Goal: Task Accomplishment & Management: Use online tool/utility

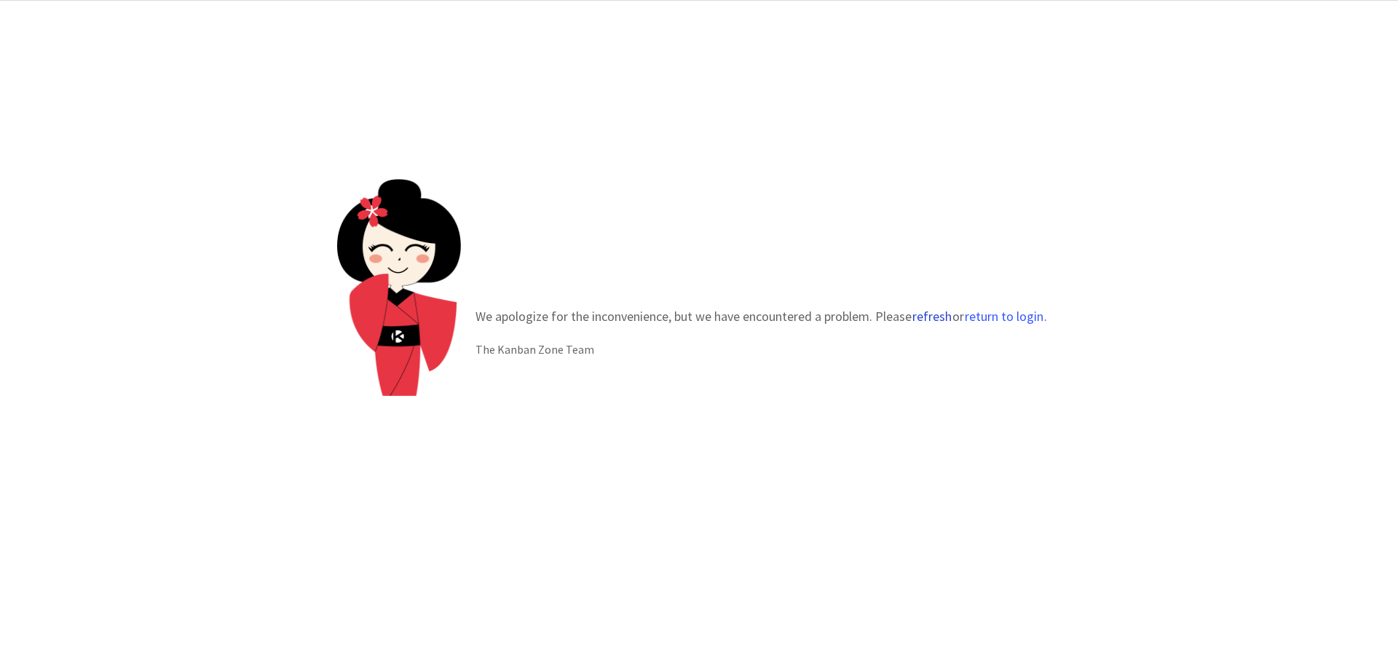
click at [933, 324] on button "refresh" at bounding box center [932, 316] width 41 height 15
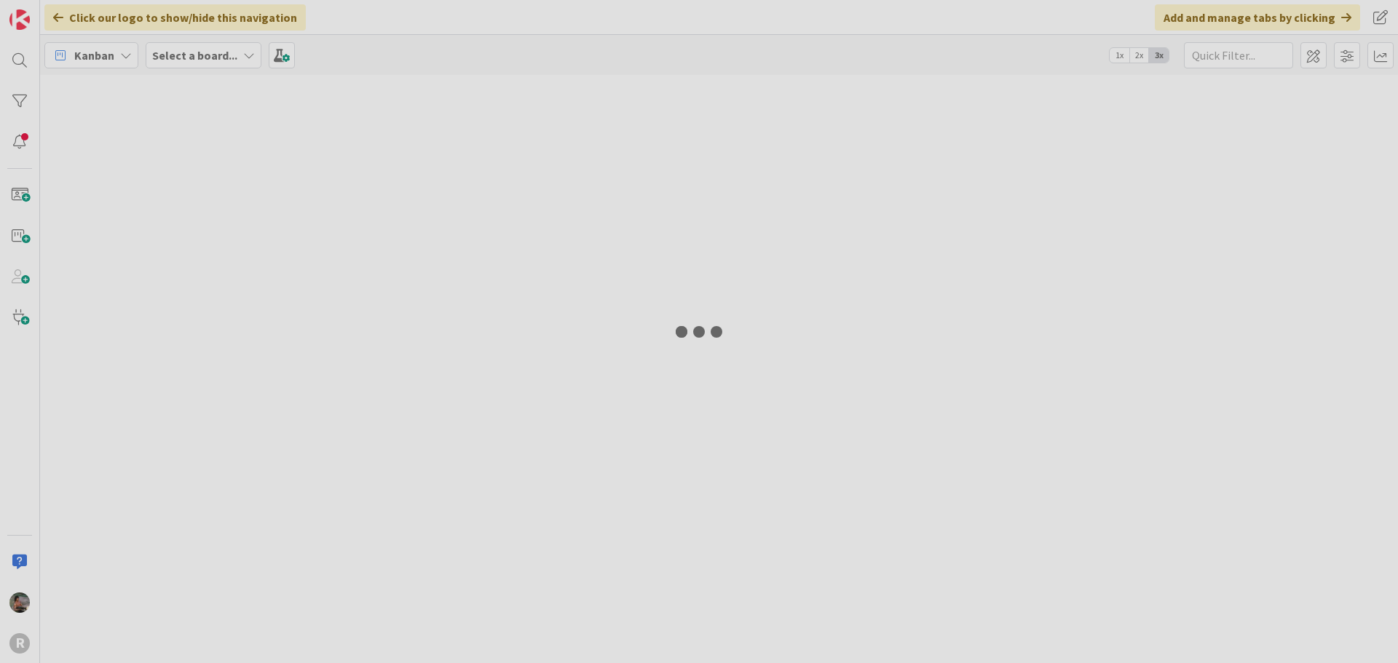
type input "lariza"
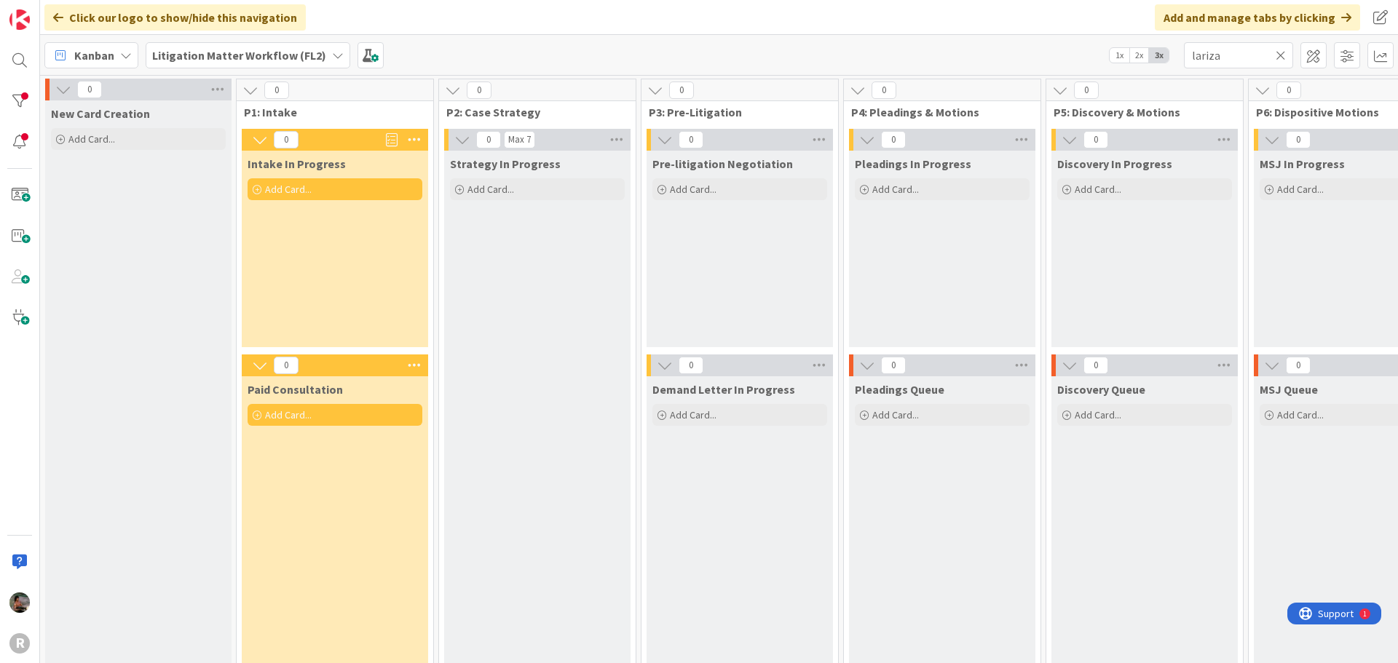
click at [332, 57] on icon at bounding box center [338, 56] width 12 height 12
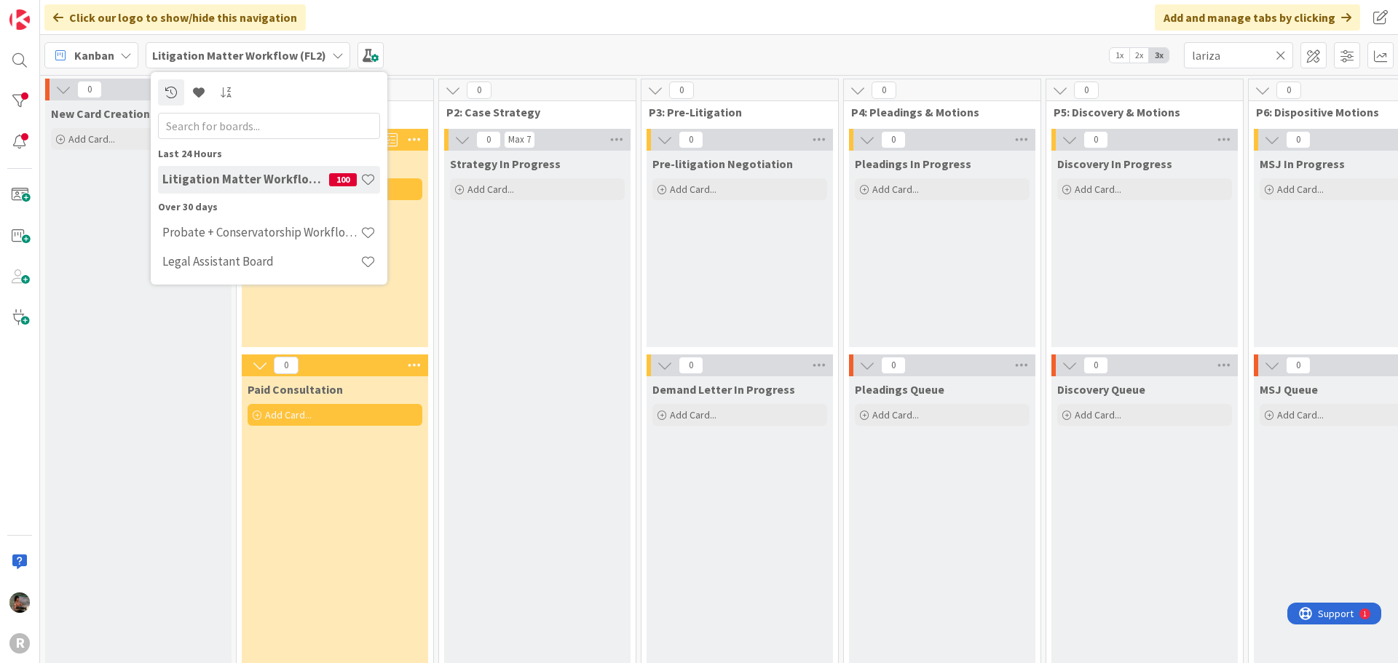
click at [110, 60] on span "Kanban" at bounding box center [94, 55] width 40 height 17
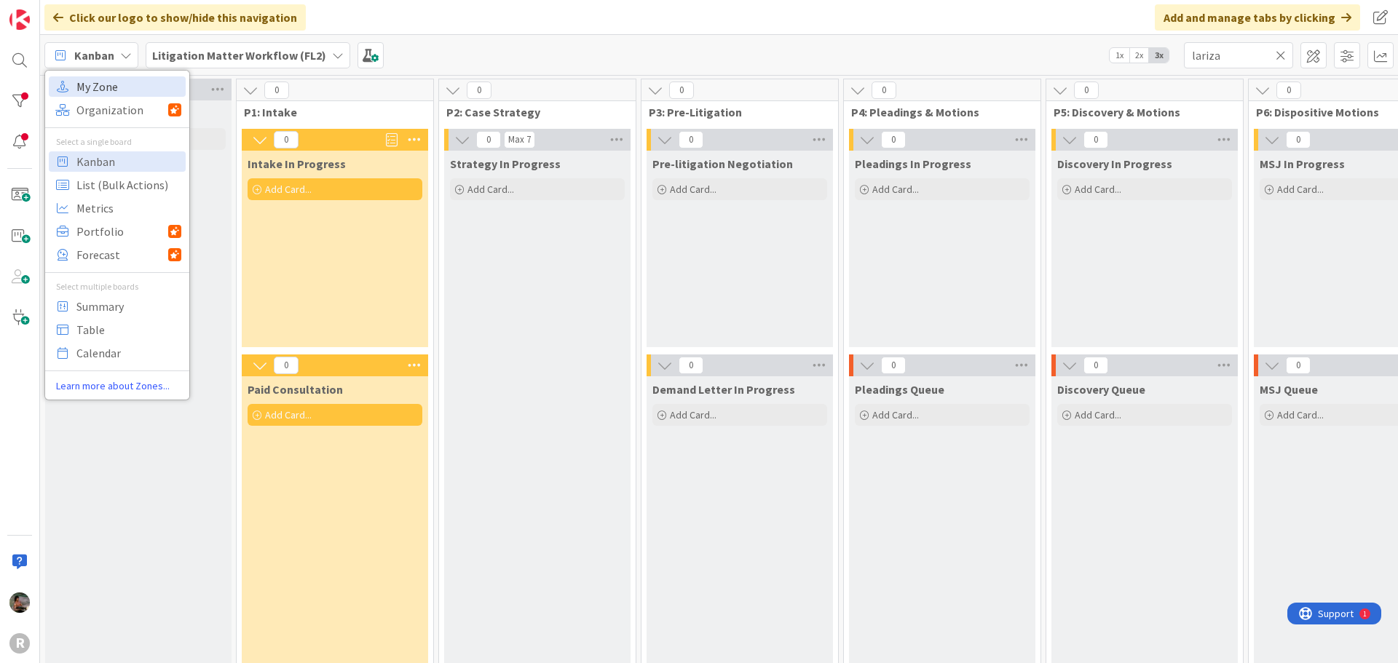
click at [111, 84] on span "My Zone" at bounding box center [128, 87] width 105 height 22
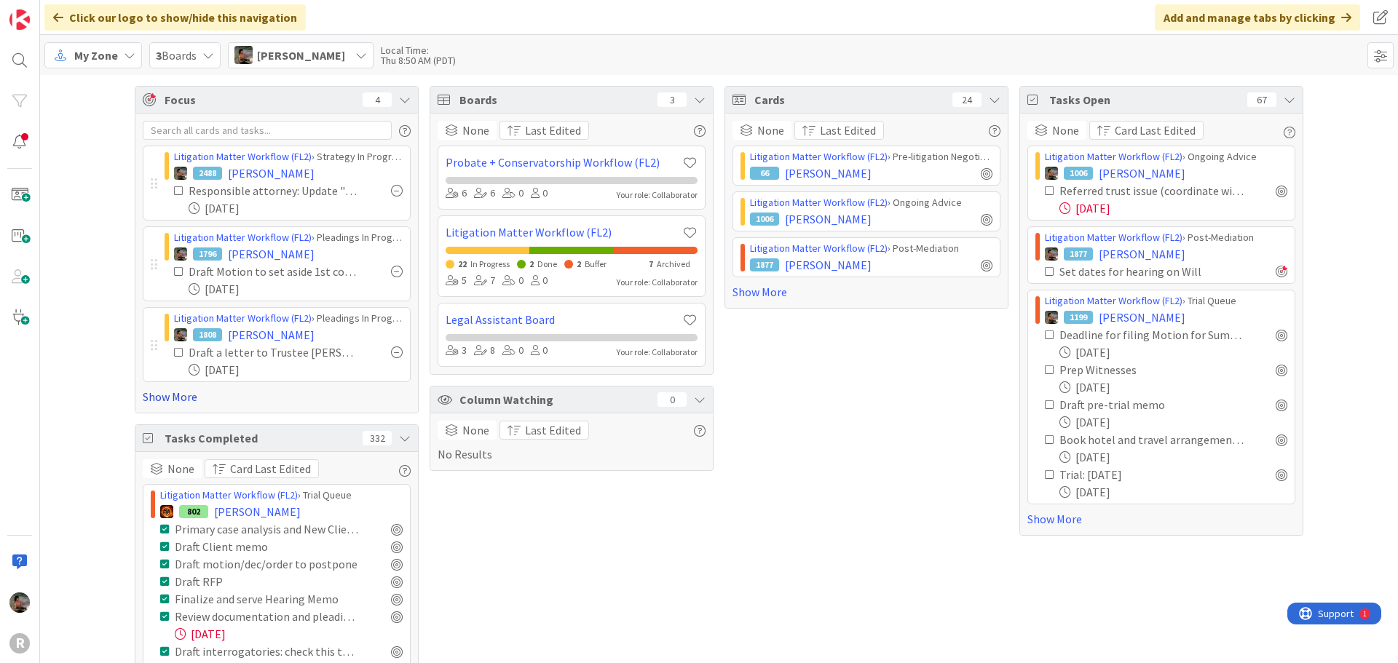
click at [182, 401] on link "Show More" at bounding box center [277, 396] width 268 height 17
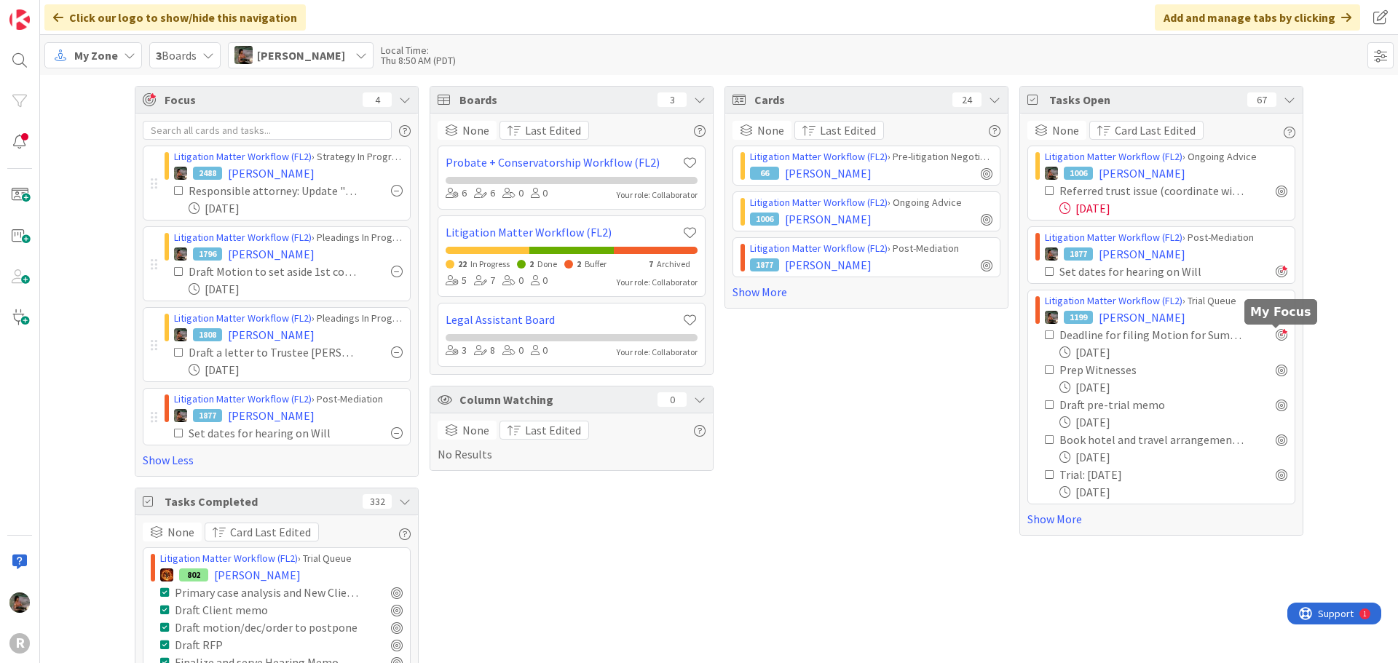
click at [1277, 335] on div at bounding box center [1282, 335] width 12 height 12
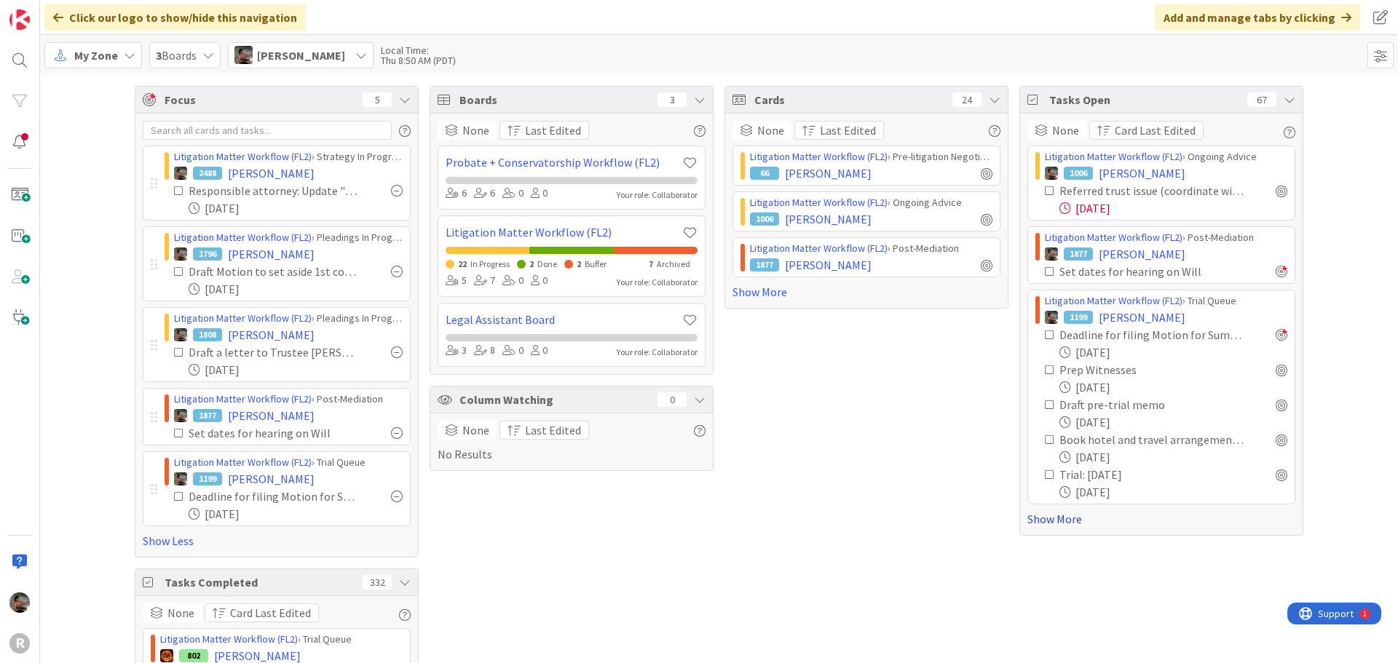
click at [1061, 518] on link "Show More" at bounding box center [1161, 518] width 268 height 17
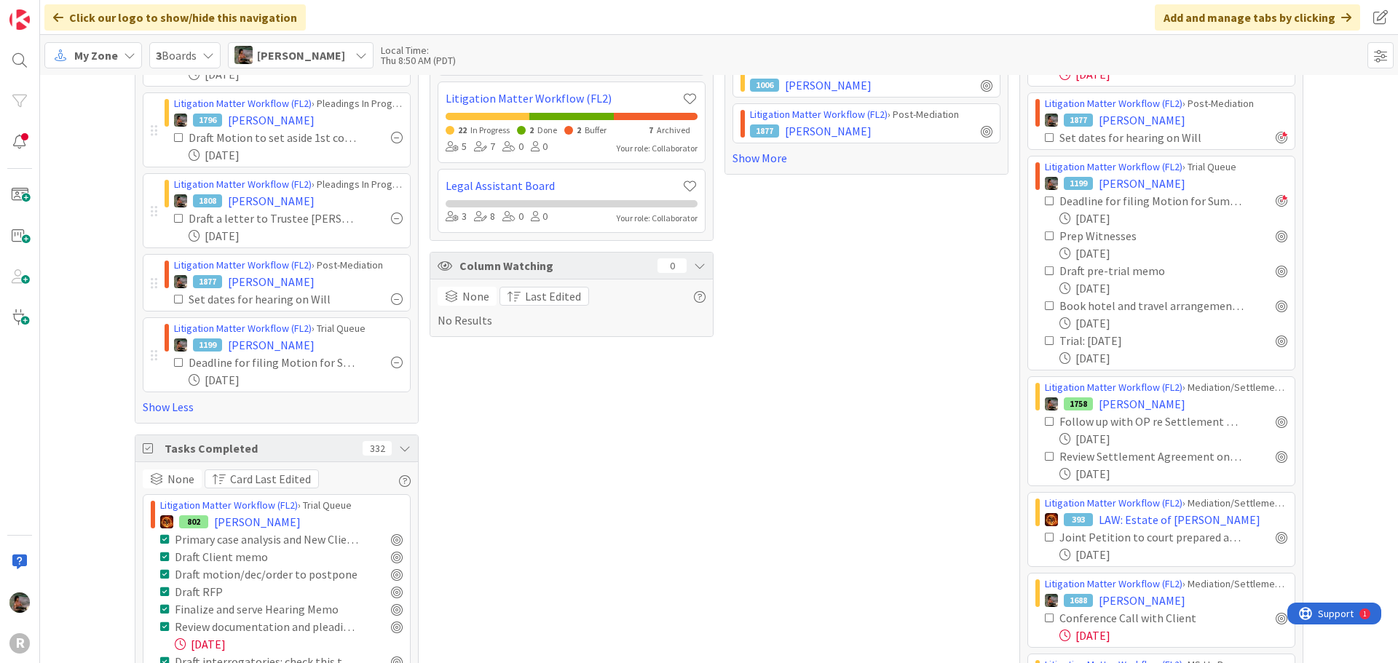
scroll to position [146, 0]
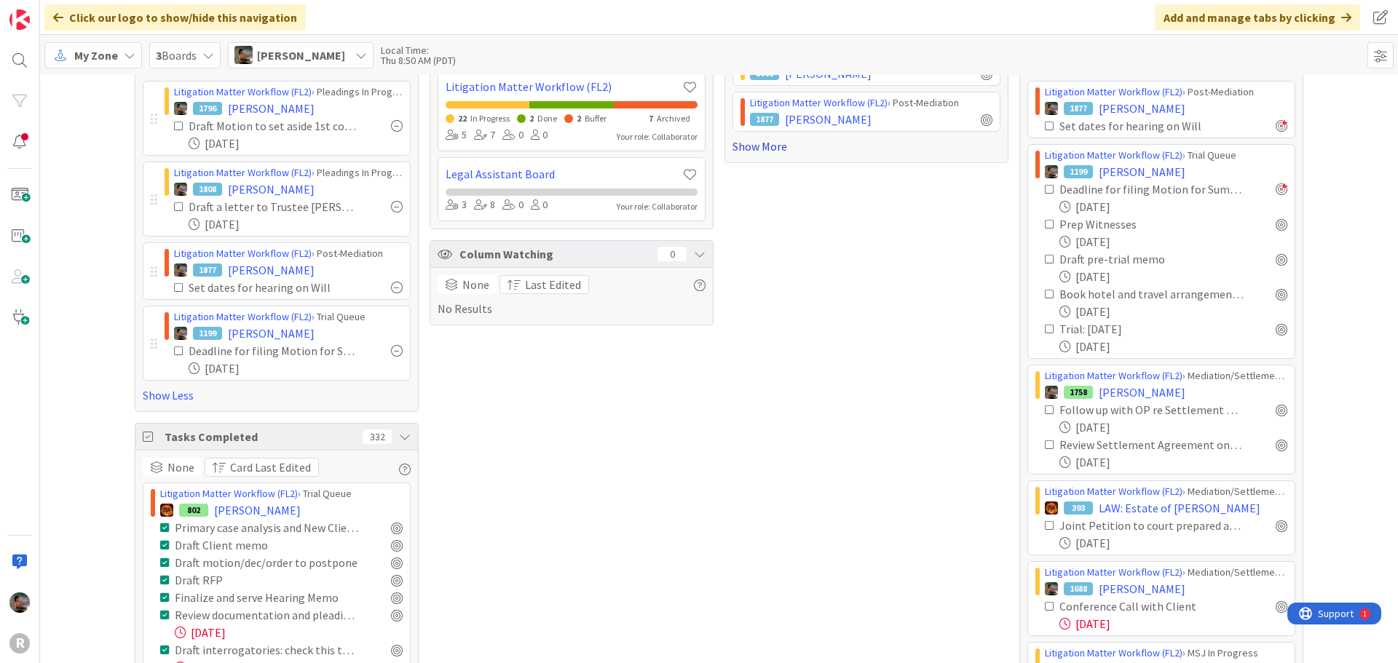
click at [751, 148] on link "Show More" at bounding box center [866, 146] width 268 height 17
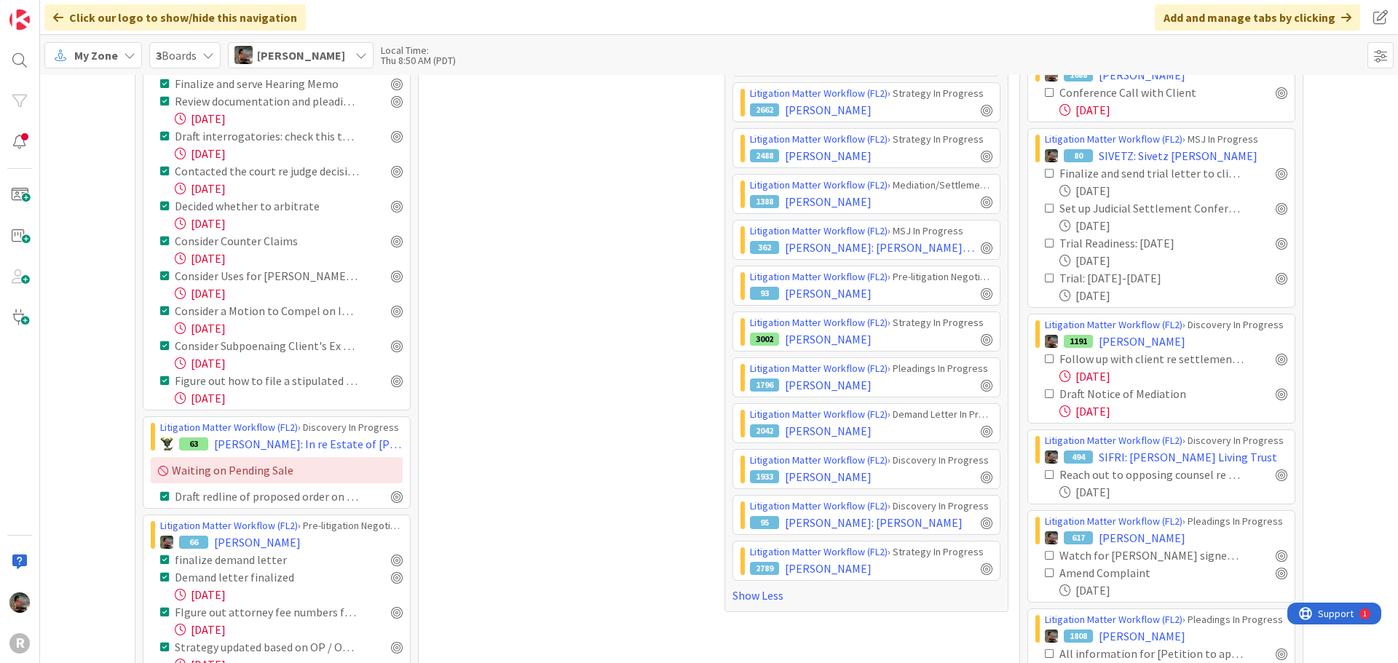
scroll to position [582, 0]
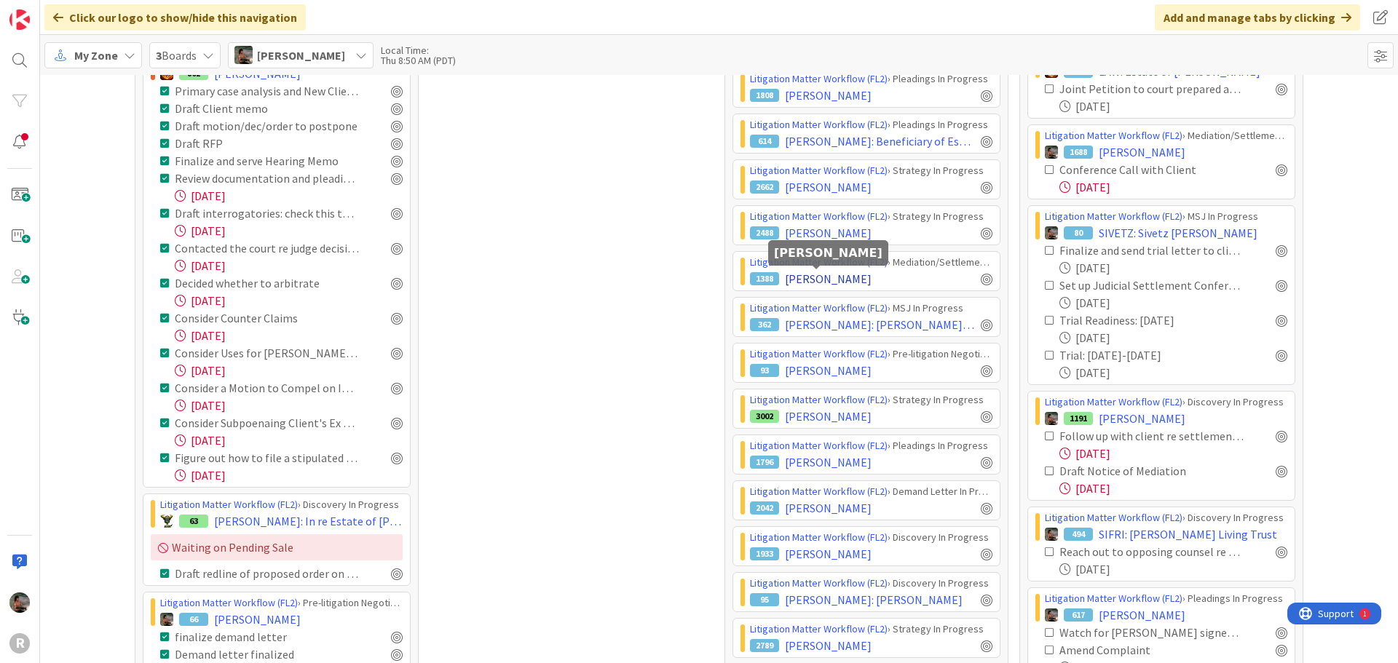
click at [839, 275] on span "[PERSON_NAME]" at bounding box center [828, 278] width 87 height 17
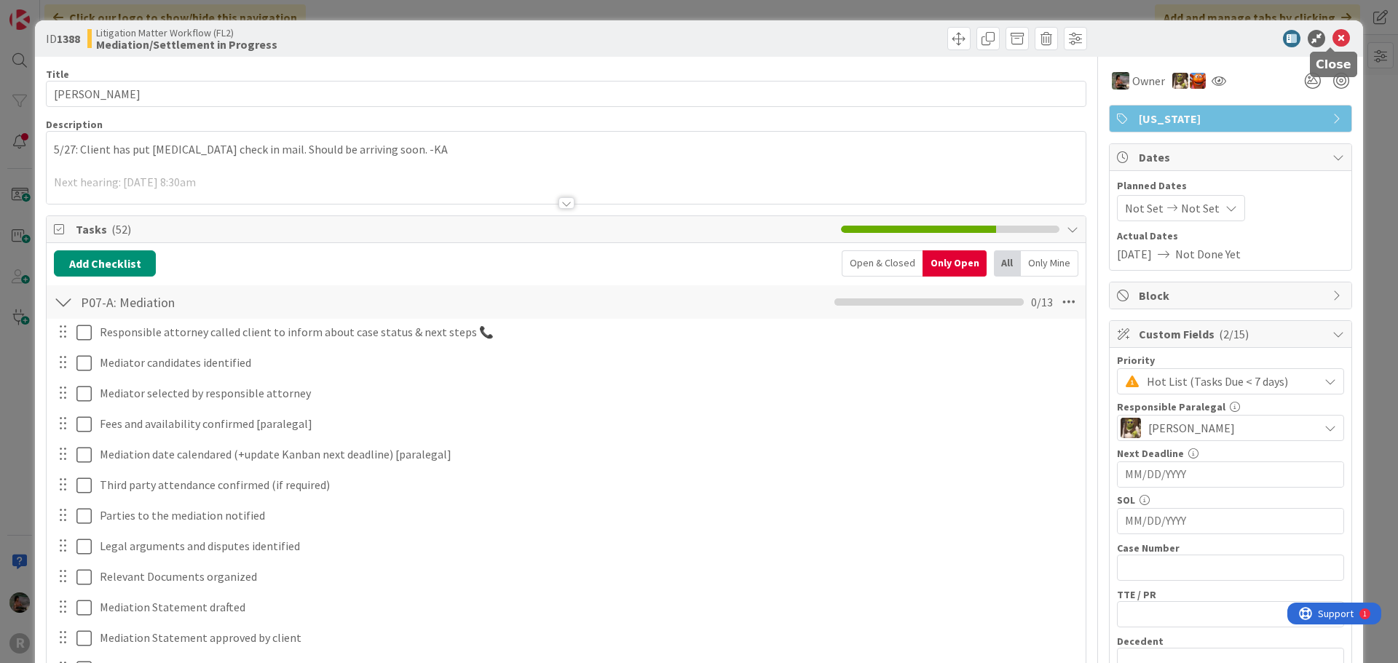
click at [1332, 40] on icon at bounding box center [1340, 38] width 17 height 17
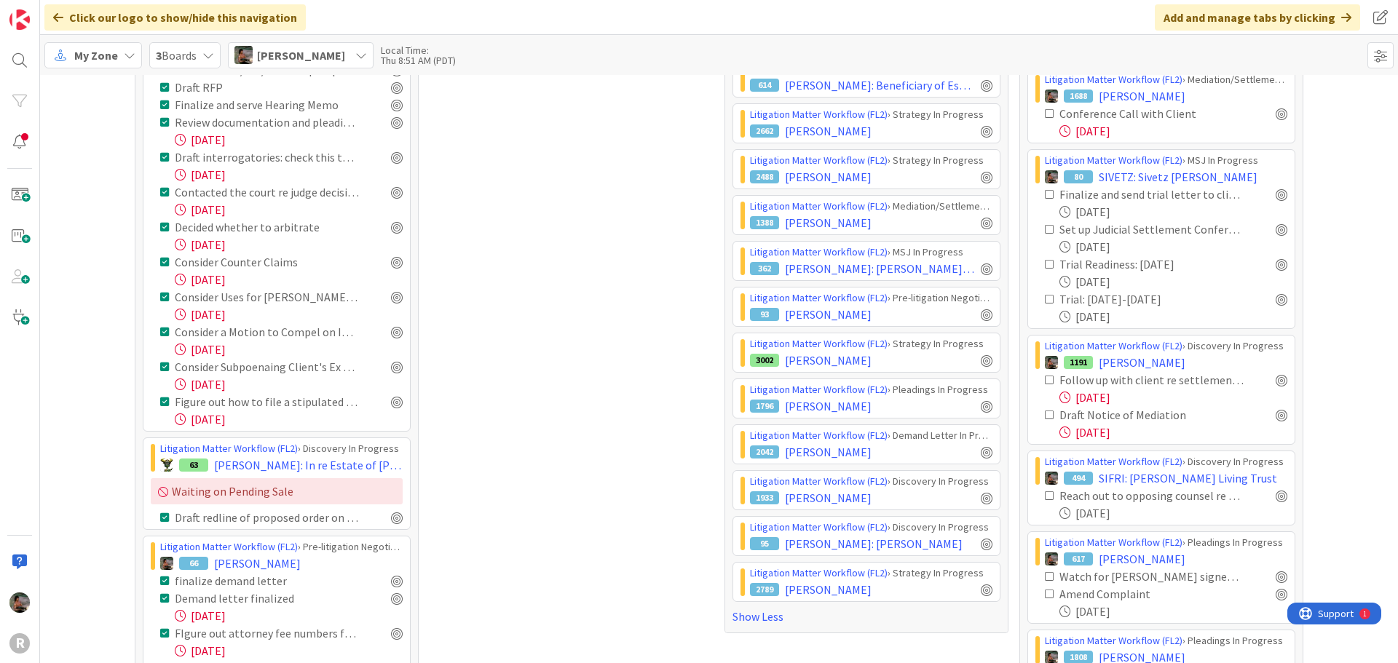
scroll to position [655, 0]
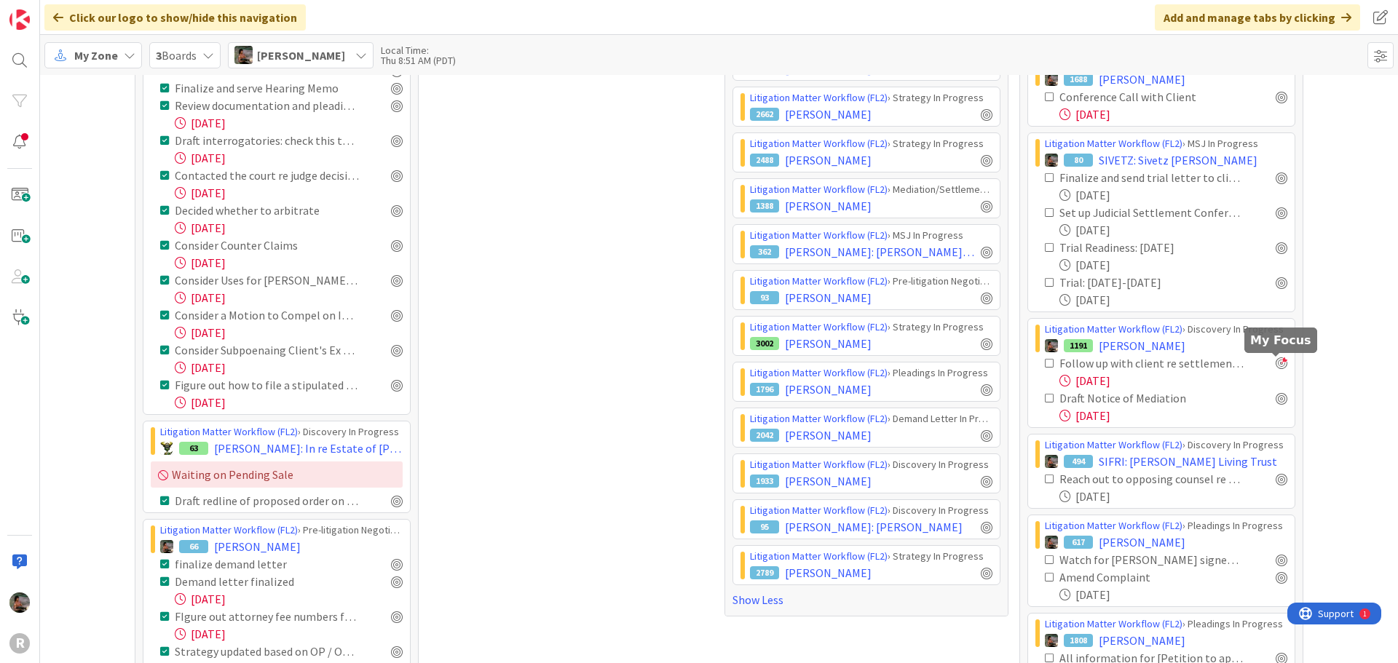
click at [1278, 365] on div at bounding box center [1282, 363] width 12 height 12
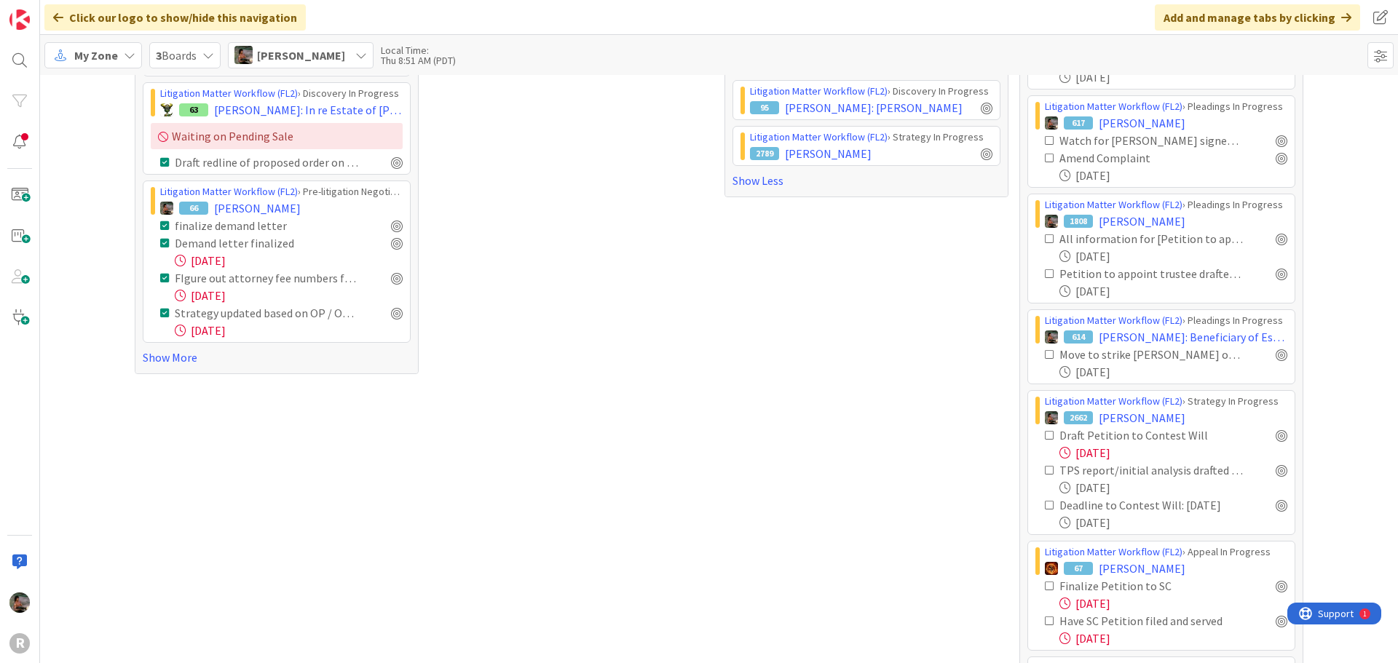
scroll to position [1100, 0]
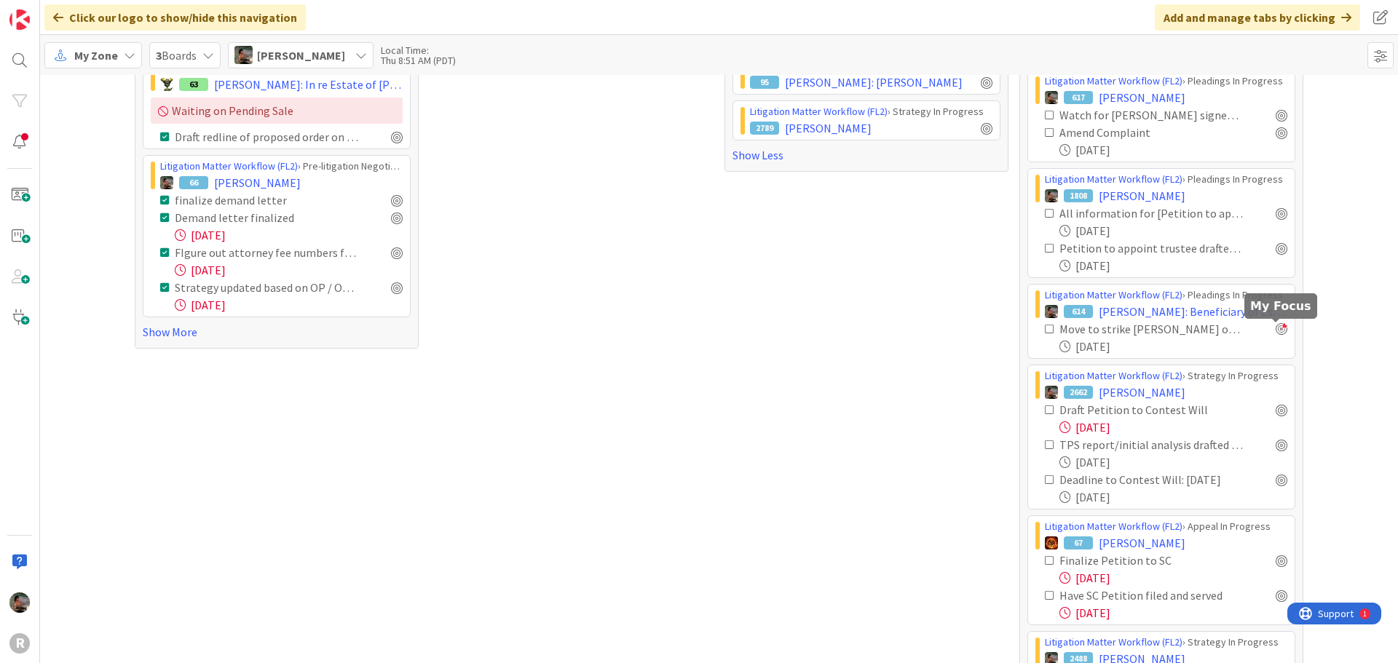
click at [1276, 331] on div at bounding box center [1282, 329] width 12 height 12
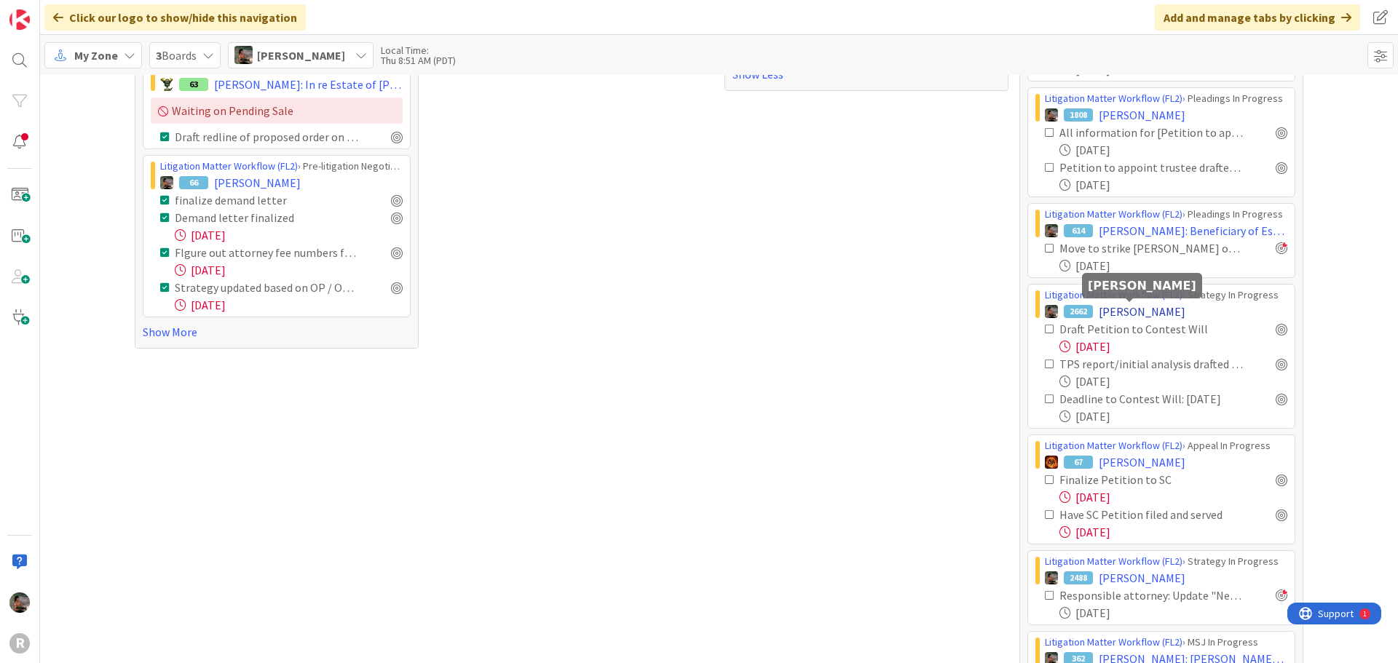
click at [1142, 312] on span "[PERSON_NAME]" at bounding box center [1142, 311] width 87 height 17
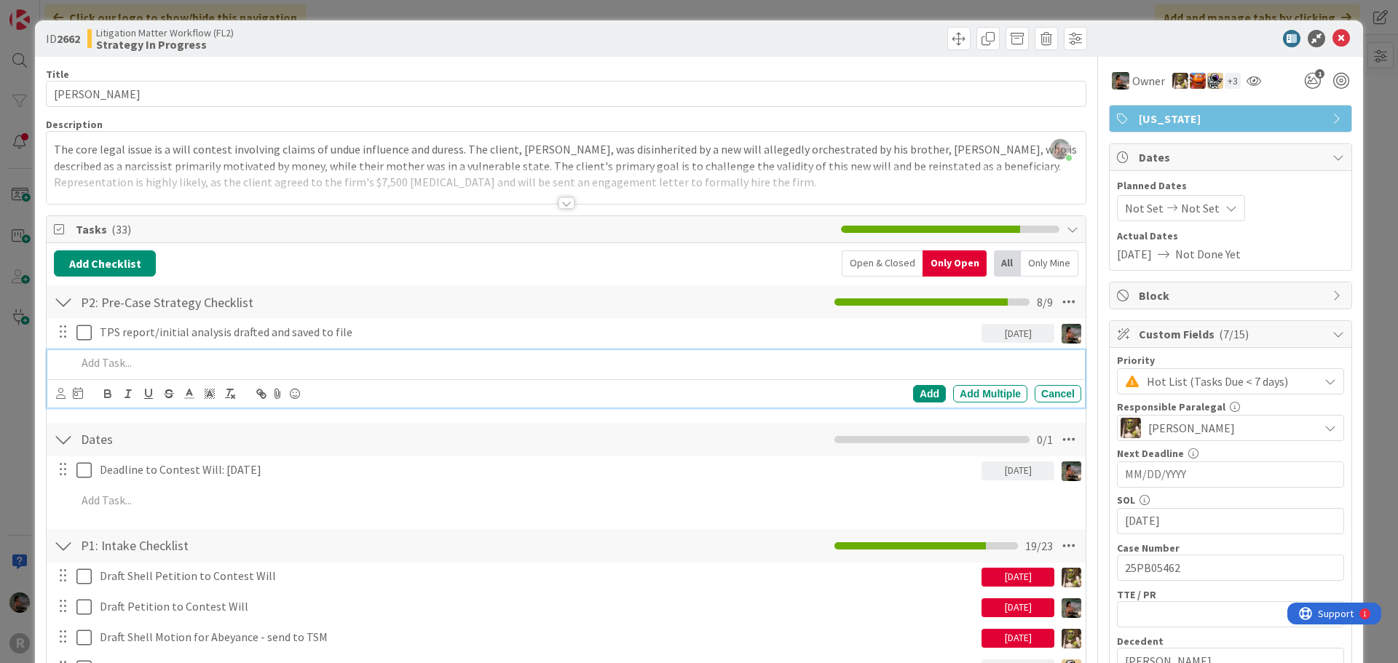
click at [174, 369] on p at bounding box center [575, 363] width 999 height 17
click at [913, 394] on div "Add" at bounding box center [929, 393] width 33 height 17
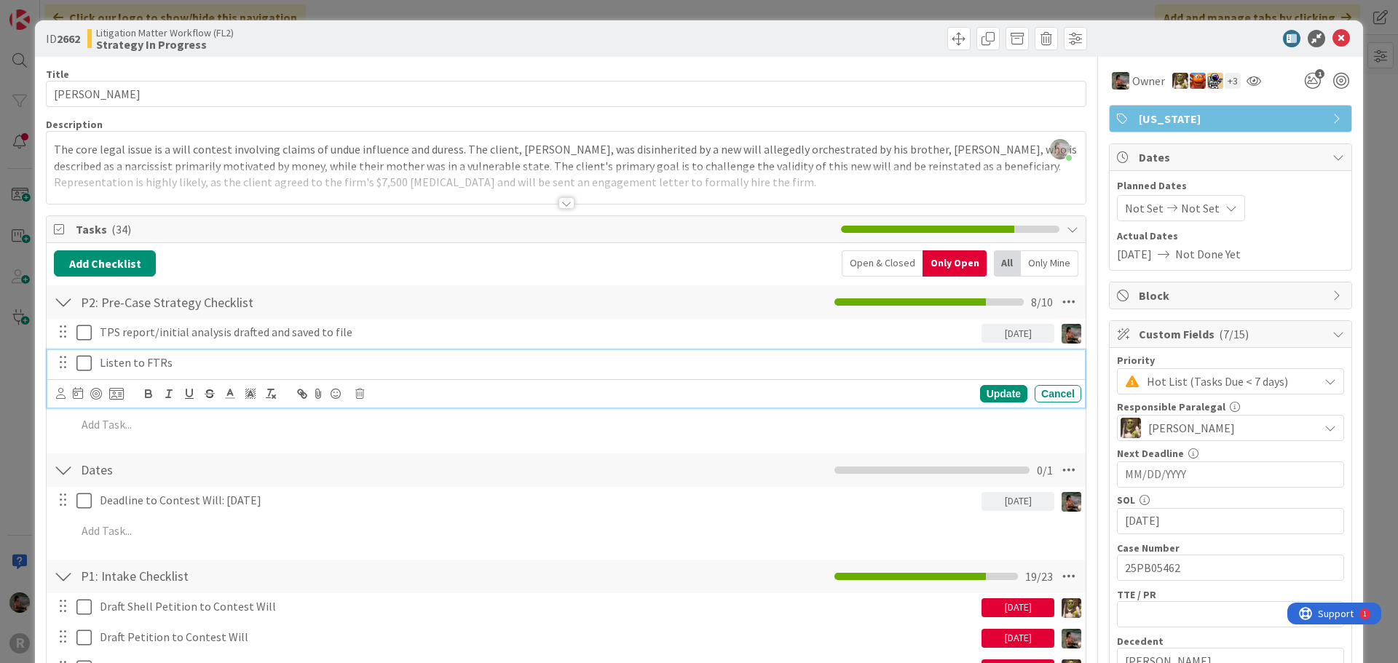
click at [184, 361] on p "Listen to FTRs" at bounding box center [588, 363] width 976 height 17
click at [59, 392] on icon at bounding box center [60, 393] width 9 height 11
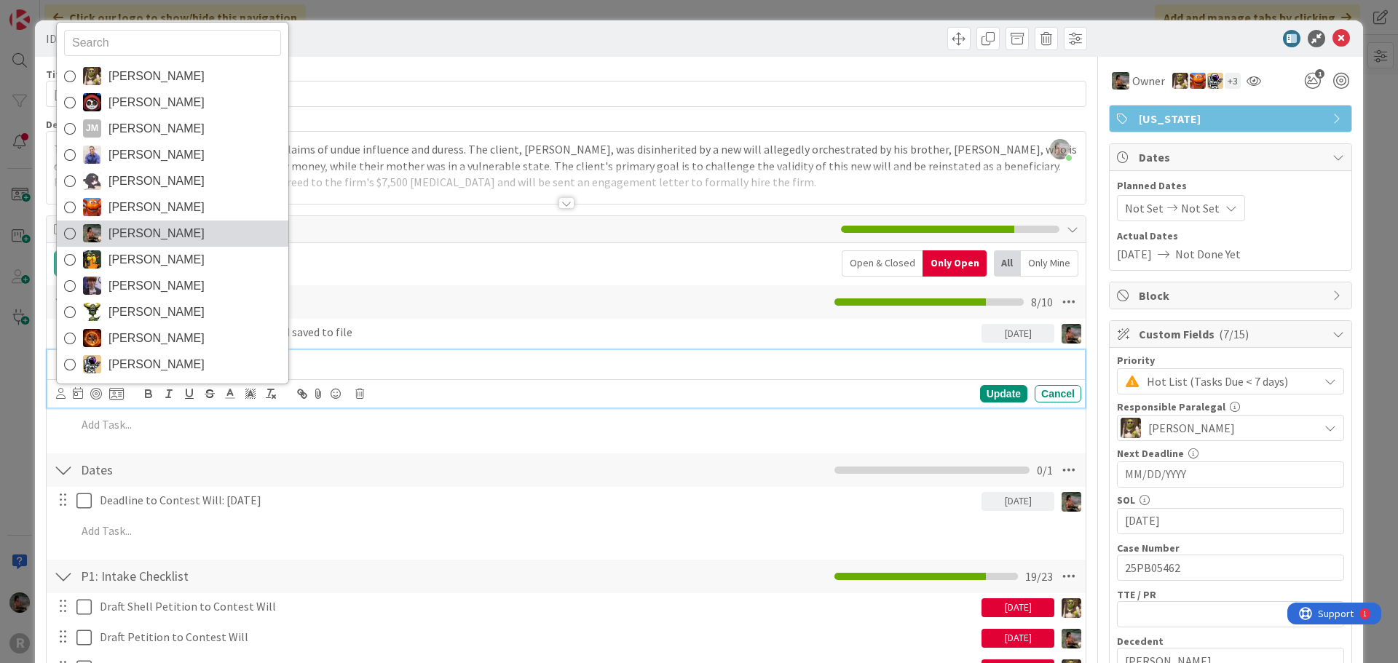
click at [150, 229] on span "[PERSON_NAME]" at bounding box center [156, 234] width 96 height 22
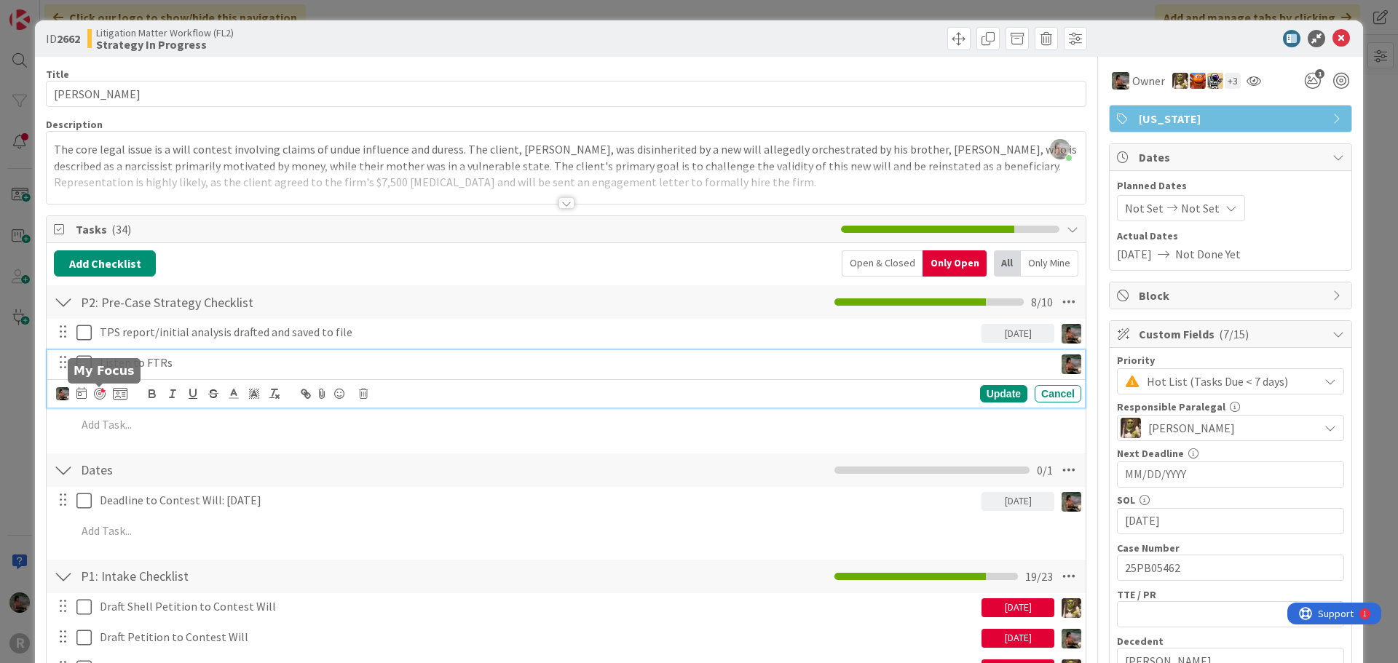
click at [98, 395] on div at bounding box center [100, 394] width 12 height 12
click at [1332, 37] on icon at bounding box center [1340, 38] width 17 height 17
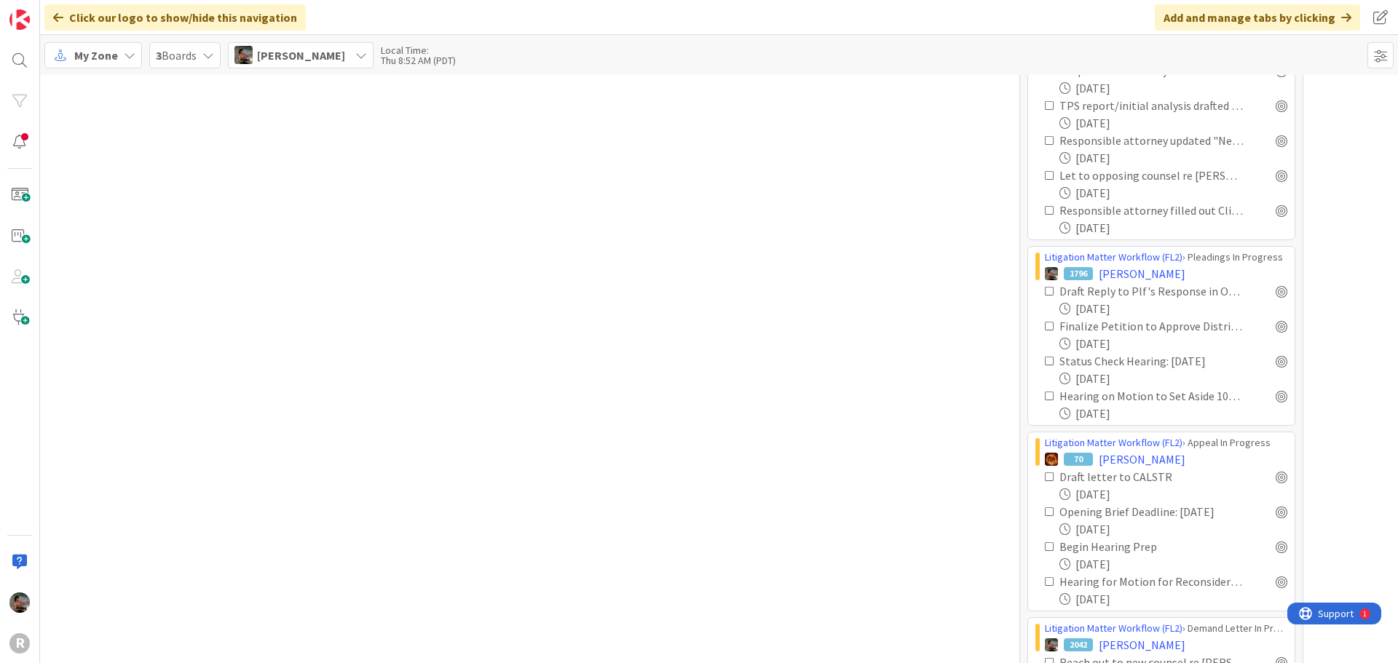
scroll to position [2045, 0]
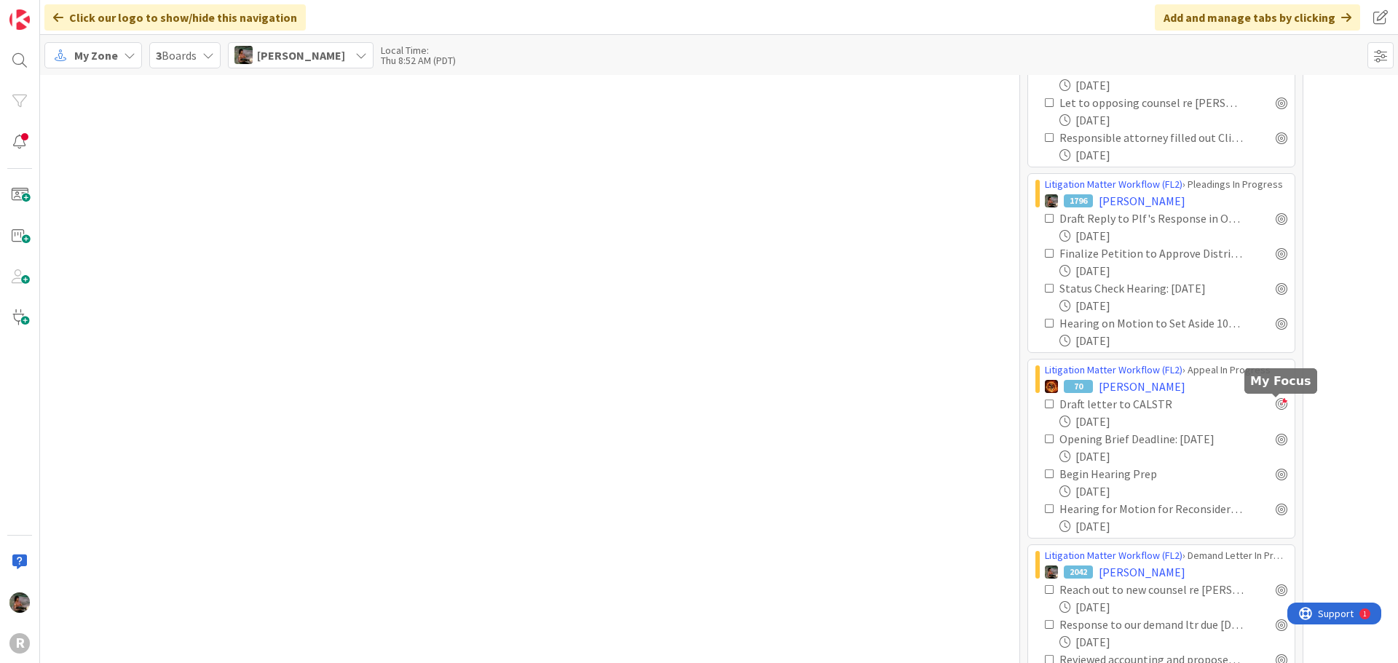
click at [1278, 404] on div at bounding box center [1282, 404] width 12 height 12
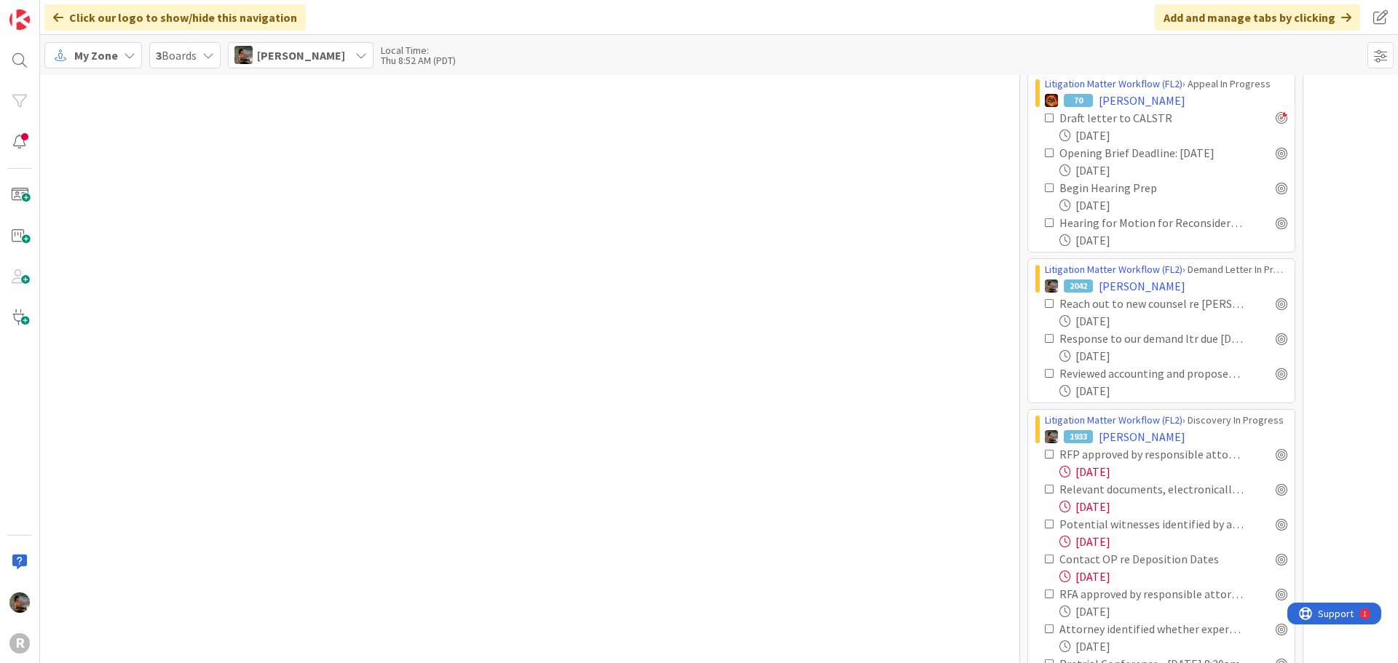
scroll to position [2336, 0]
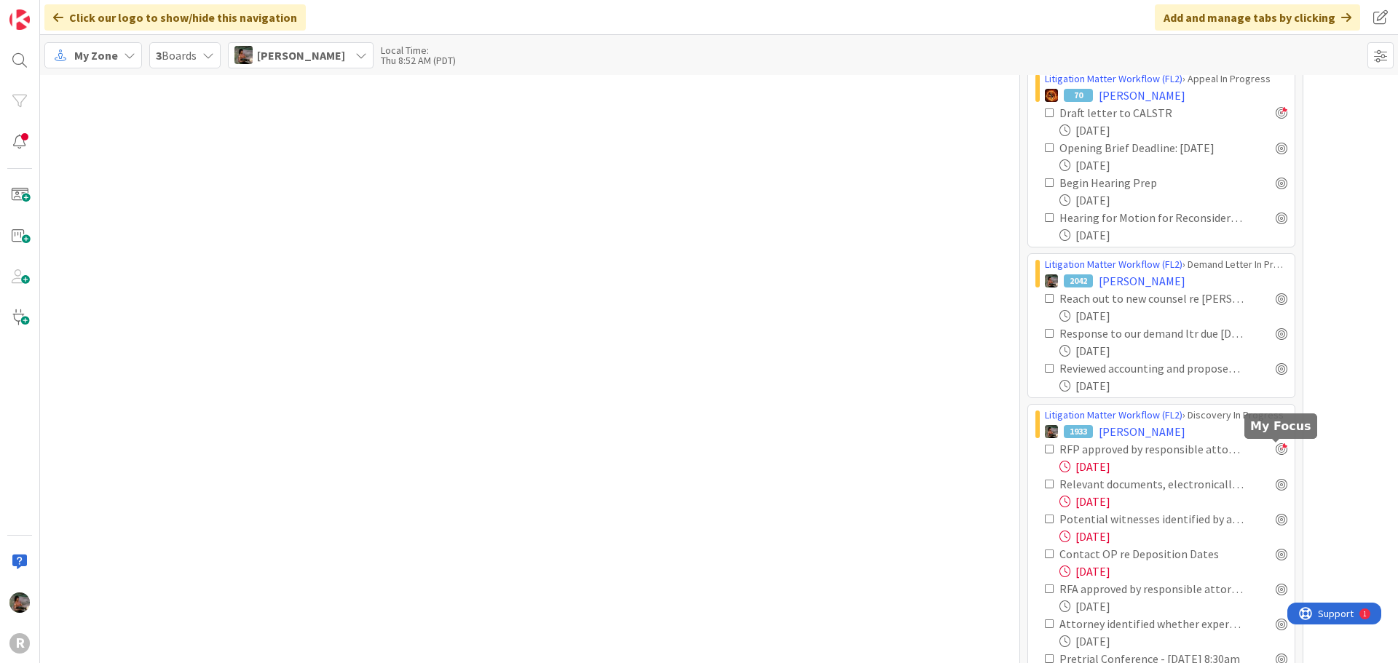
click at [1276, 448] on div at bounding box center [1282, 449] width 12 height 12
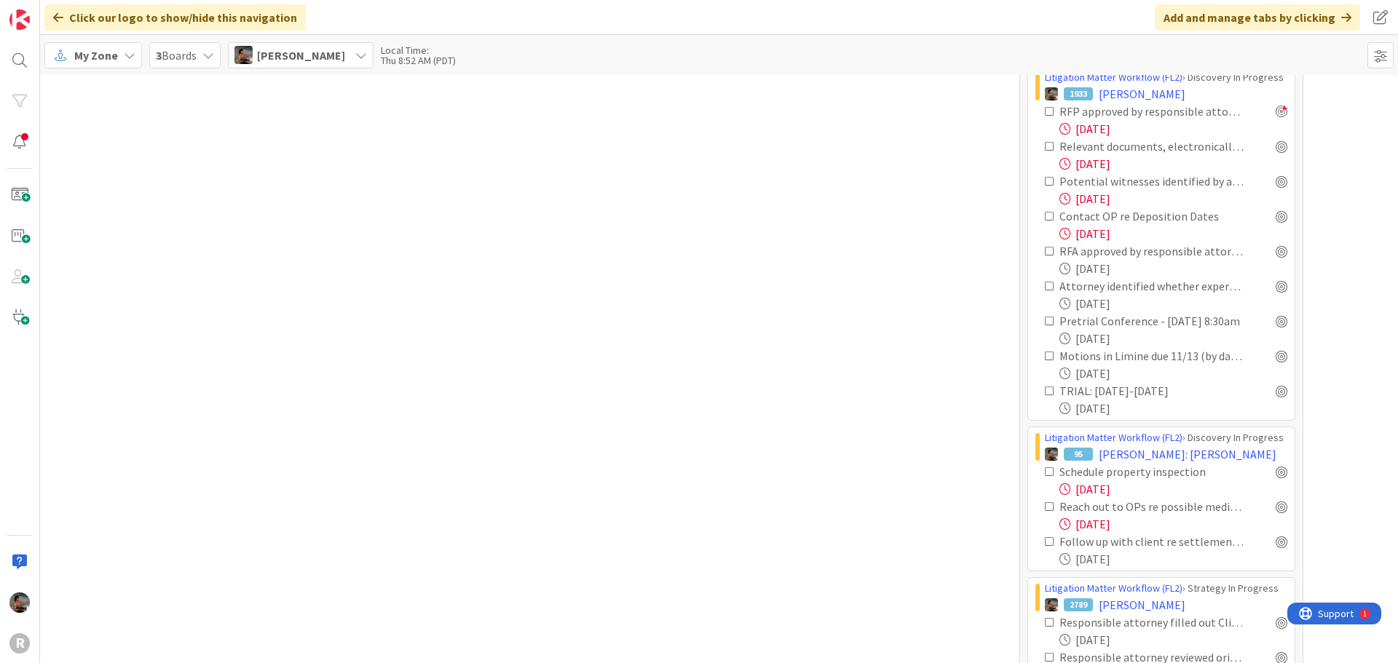
scroll to position [2700, 0]
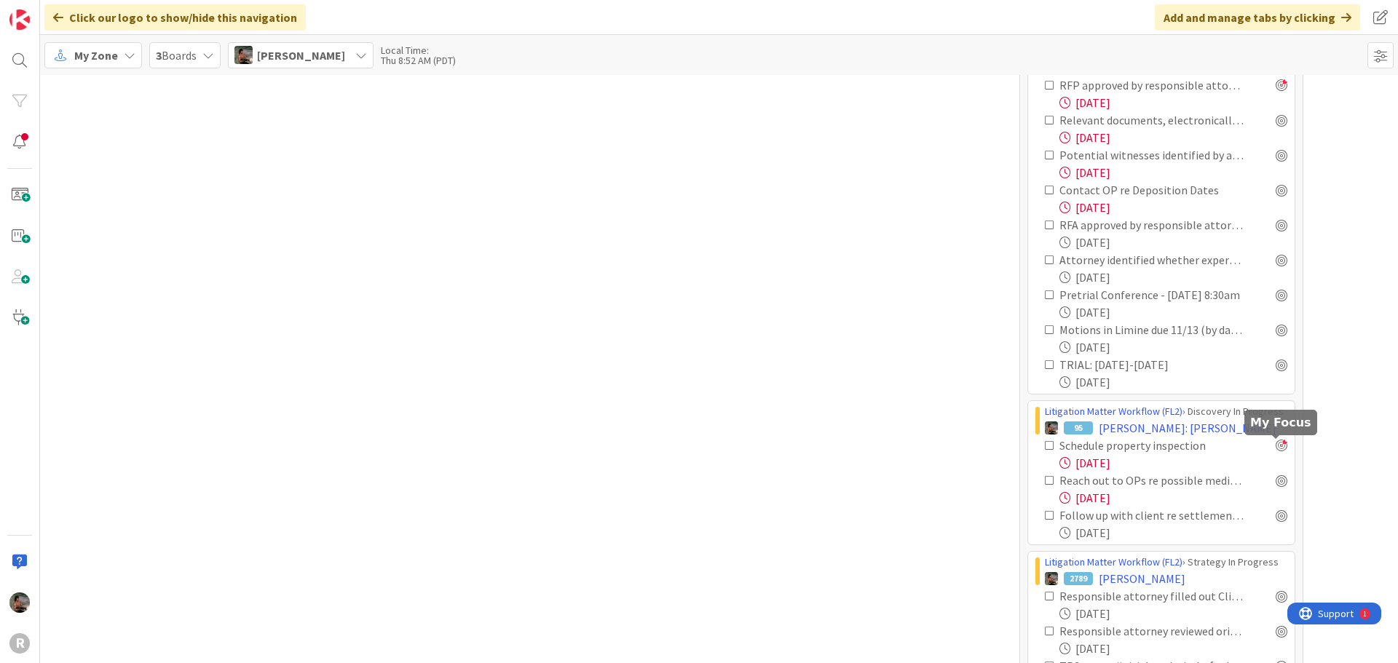
click at [1276, 449] on div at bounding box center [1282, 446] width 12 height 12
click at [1276, 515] on div at bounding box center [1282, 516] width 12 height 12
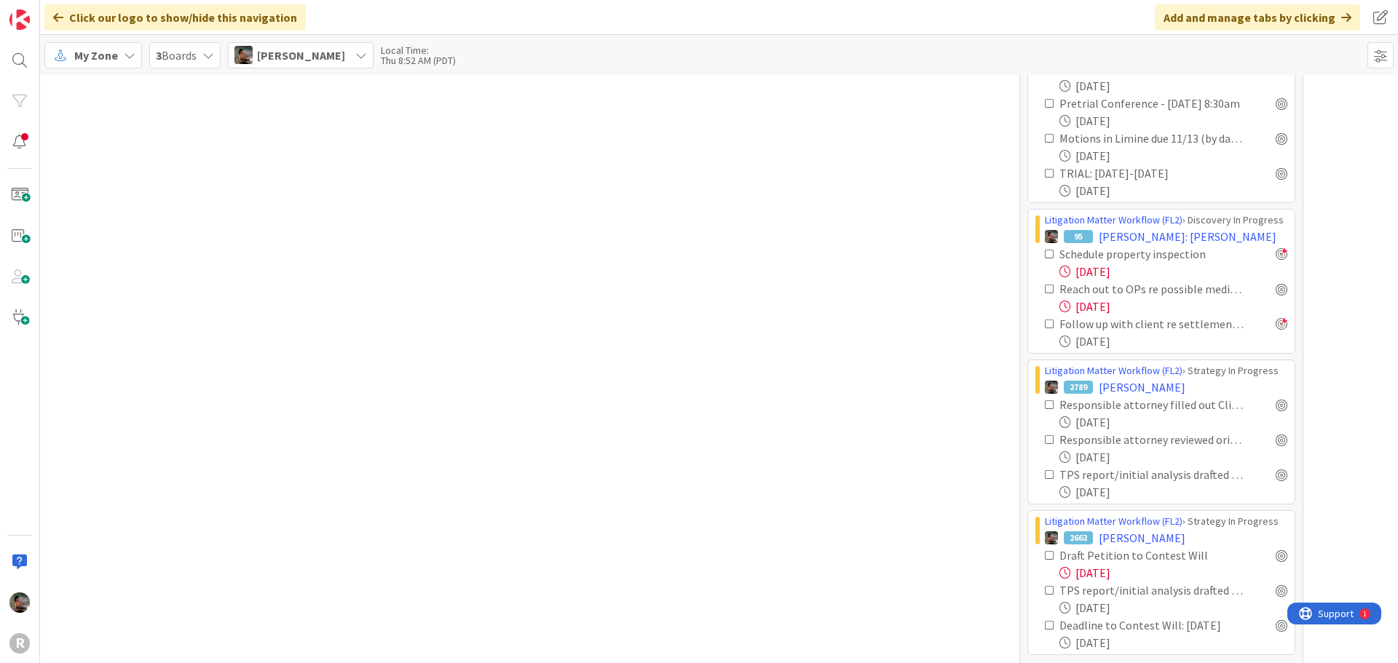
scroll to position [2919, 0]
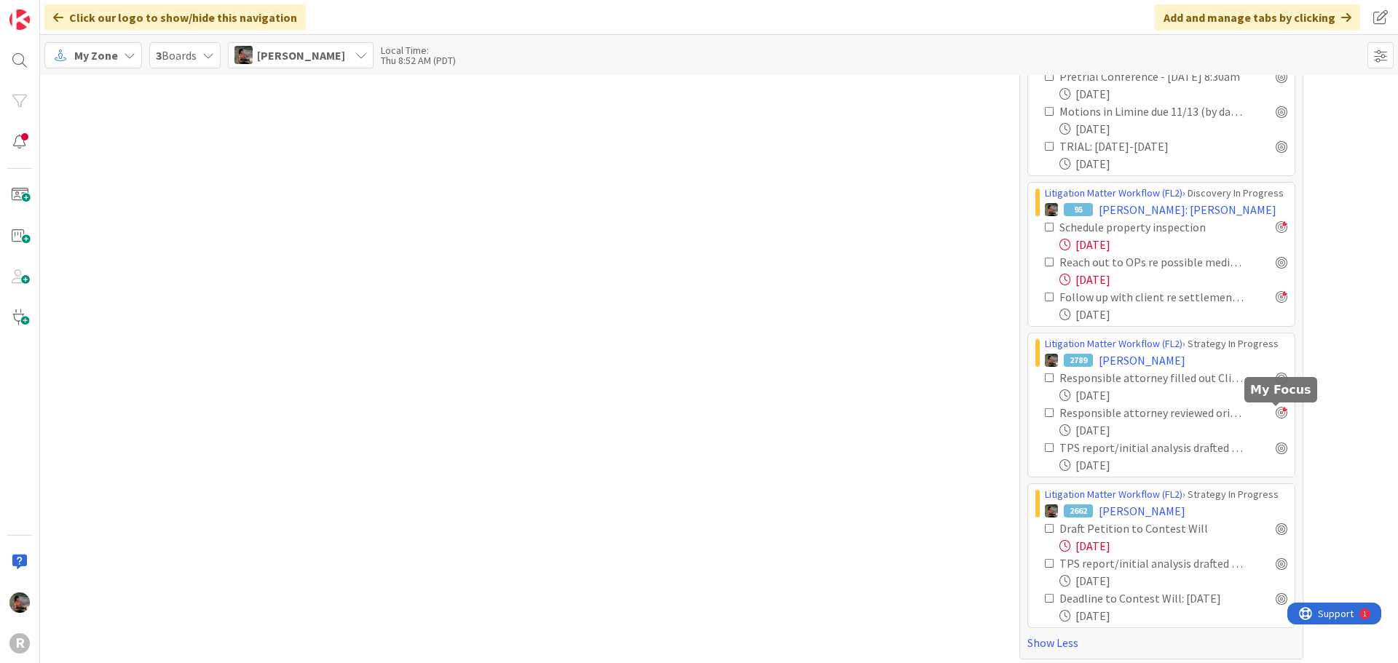
click at [1279, 411] on div at bounding box center [1282, 413] width 12 height 12
click at [1276, 377] on div at bounding box center [1282, 378] width 12 height 12
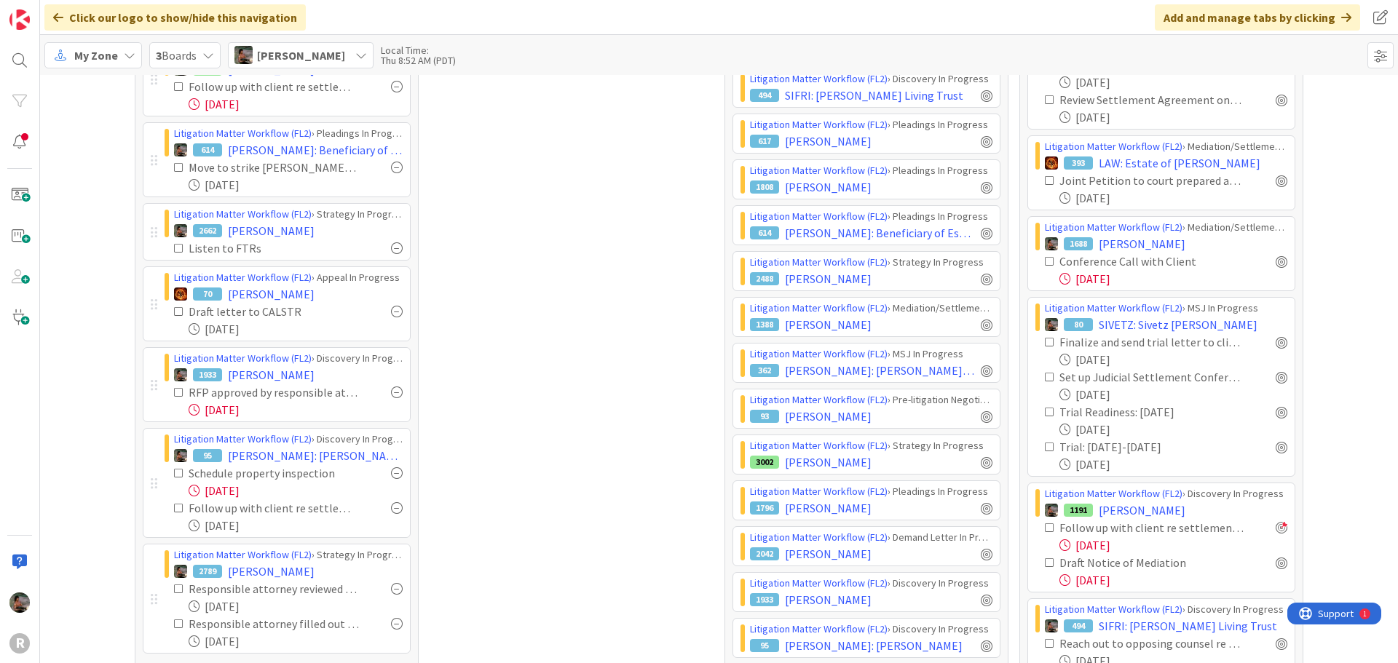
scroll to position [159, 0]
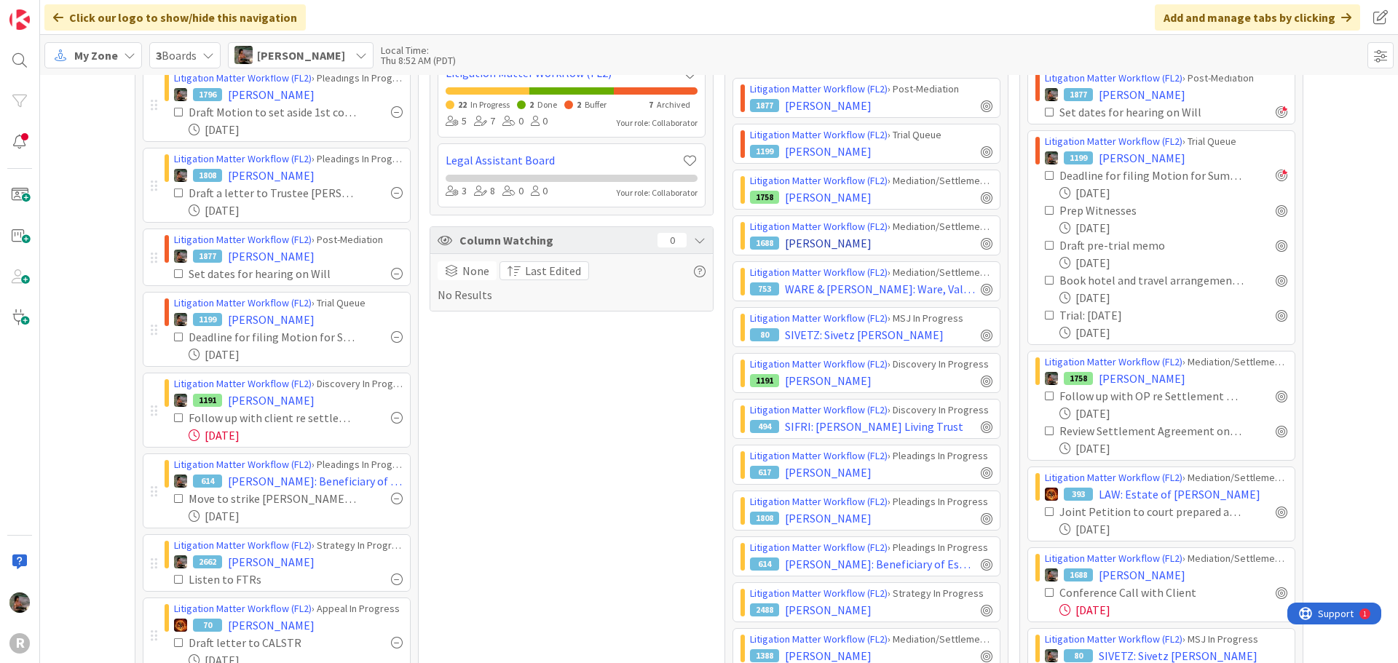
click at [885, 248] on div "Litigation Matter Workflow (FL2) › Pre-litigation Negotiation 66 [PERSON_NAME] …" at bounding box center [866, 545] width 268 height 1118
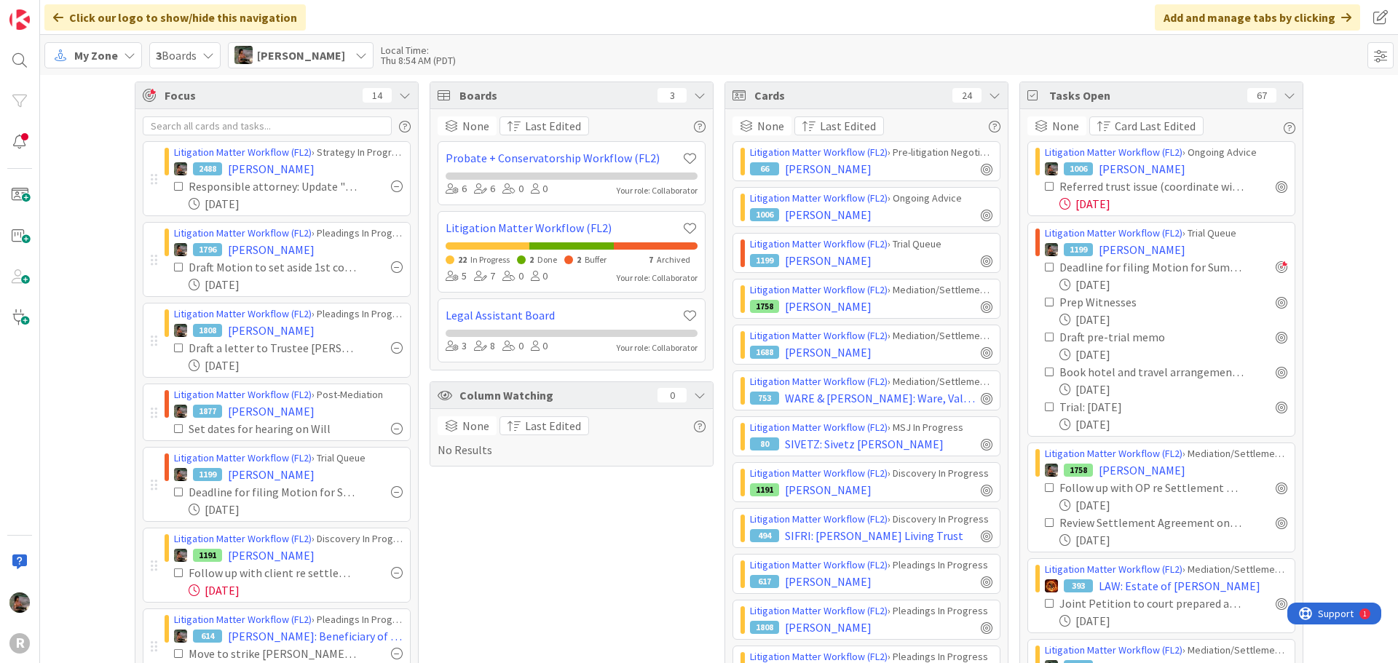
scroll to position [0, 0]
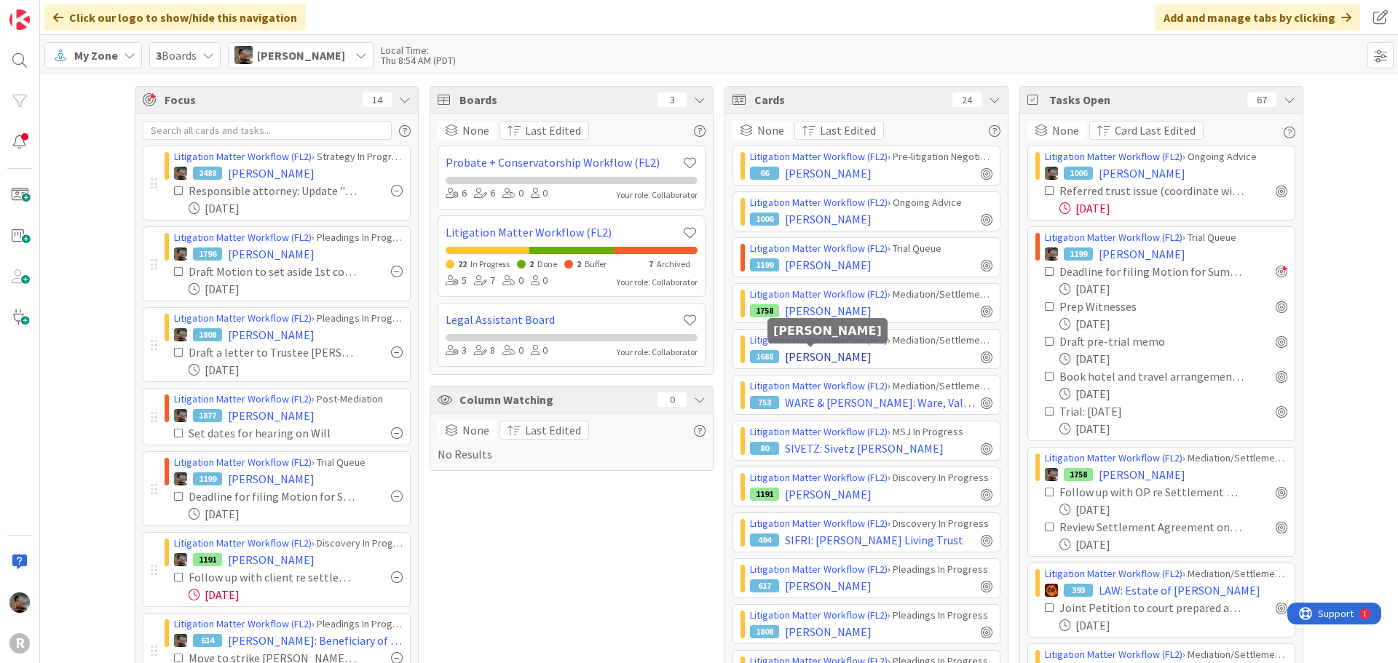
click at [835, 350] on span "[PERSON_NAME]" at bounding box center [828, 356] width 87 height 17
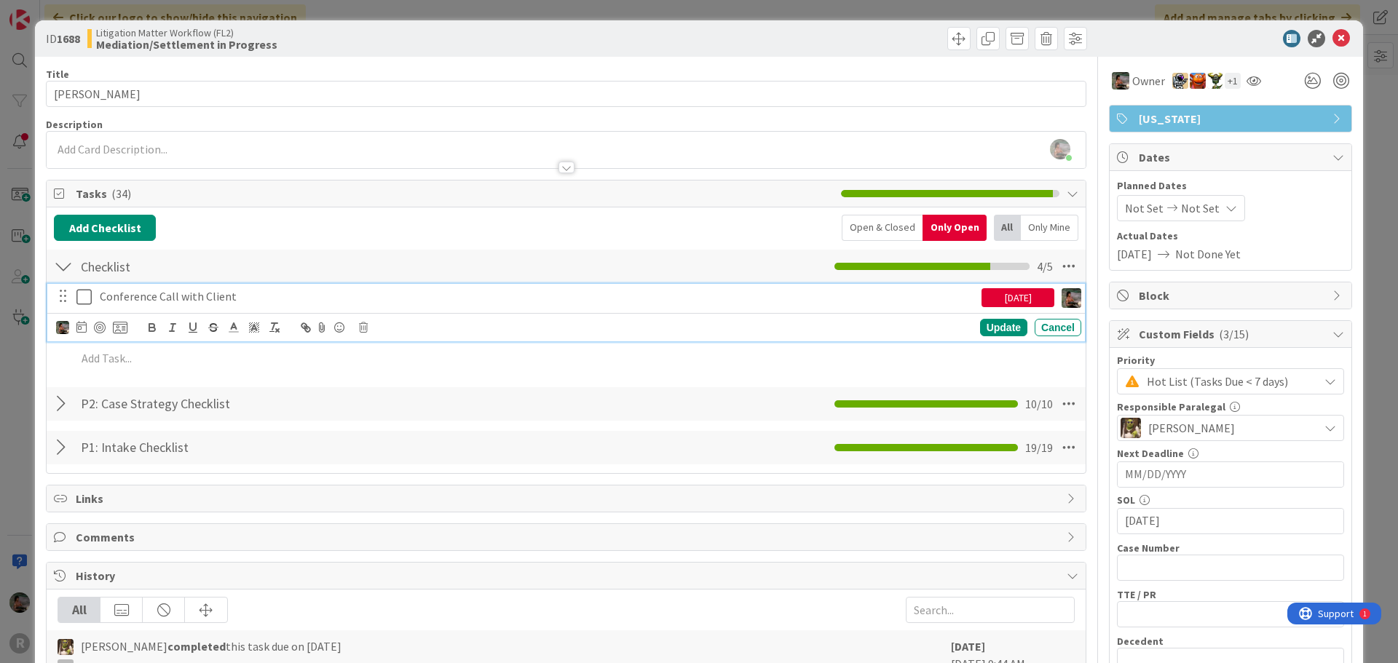
click at [247, 293] on p "Conference Call with Client" at bounding box center [538, 296] width 876 height 17
click at [98, 328] on div at bounding box center [100, 328] width 12 height 12
click at [1005, 334] on div "Update" at bounding box center [1003, 328] width 47 height 17
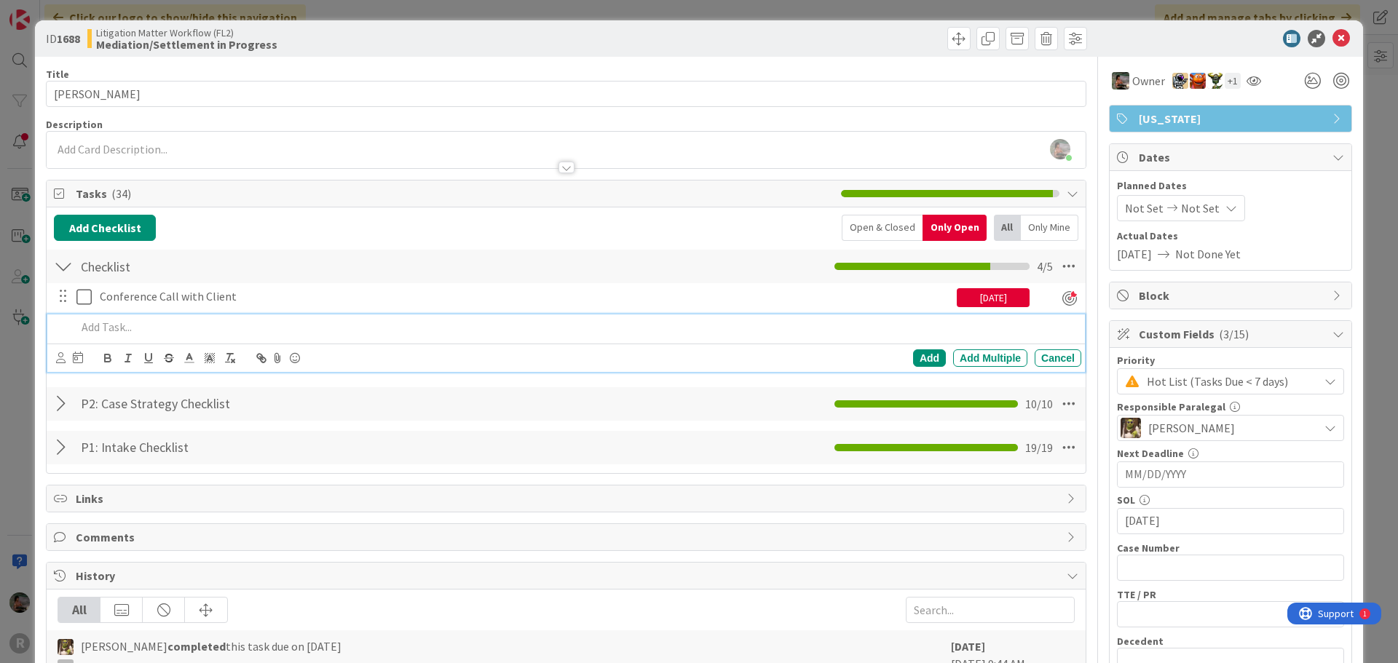
click at [178, 334] on p at bounding box center [575, 327] width 999 height 17
click at [917, 356] on div "Add" at bounding box center [929, 357] width 33 height 17
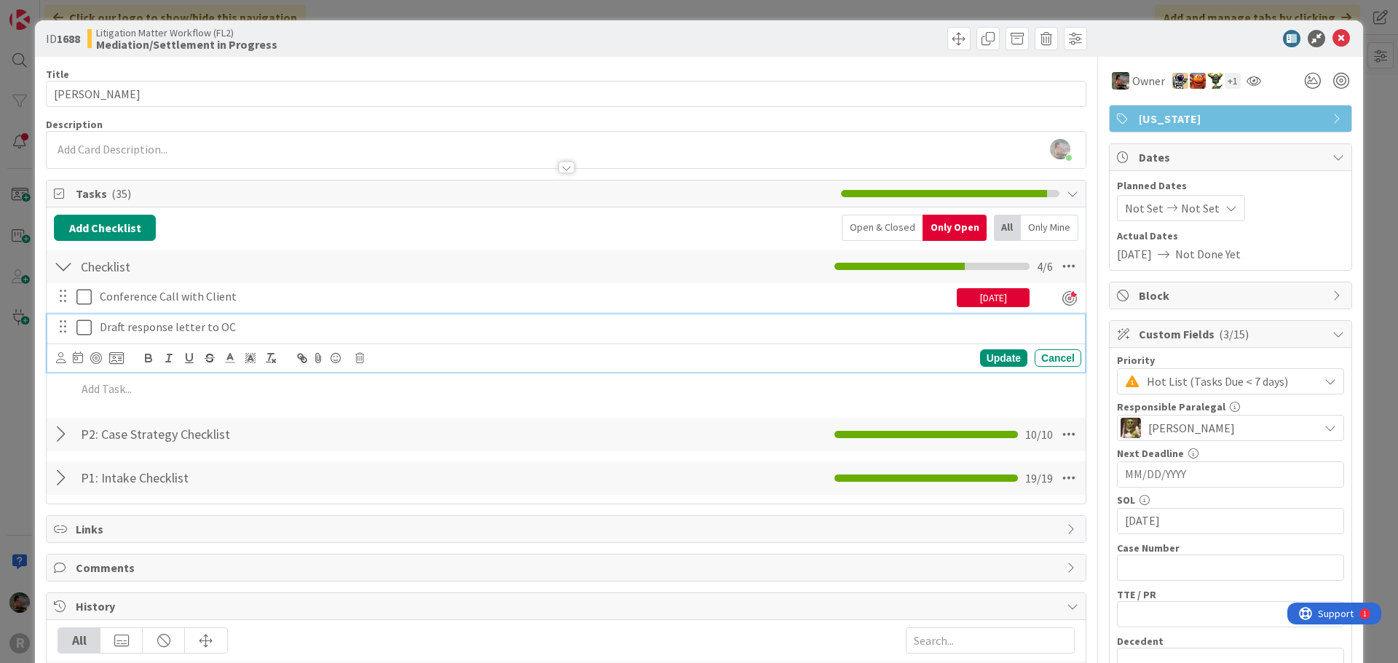
click at [280, 333] on p "Draft response letter to OC" at bounding box center [588, 327] width 976 height 17
click at [94, 360] on div at bounding box center [96, 358] width 12 height 12
click at [59, 361] on icon at bounding box center [60, 357] width 9 height 11
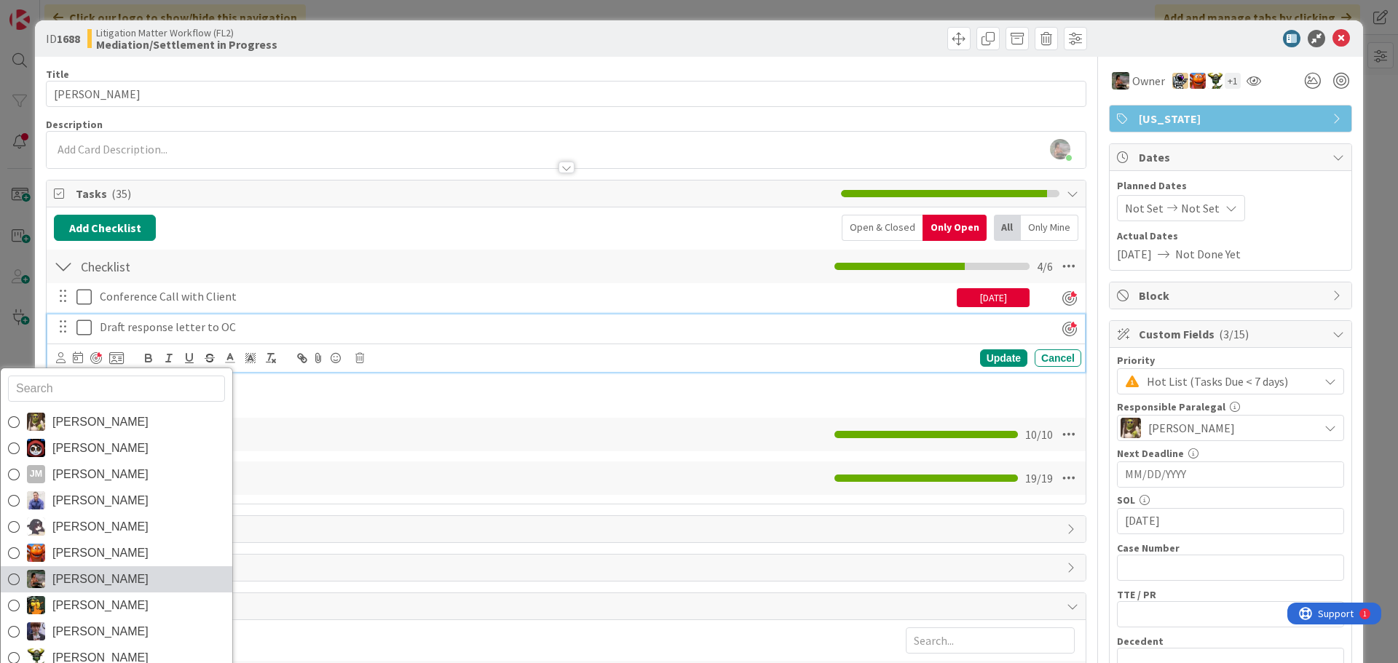
click at [59, 580] on span "[PERSON_NAME]" at bounding box center [100, 580] width 96 height 22
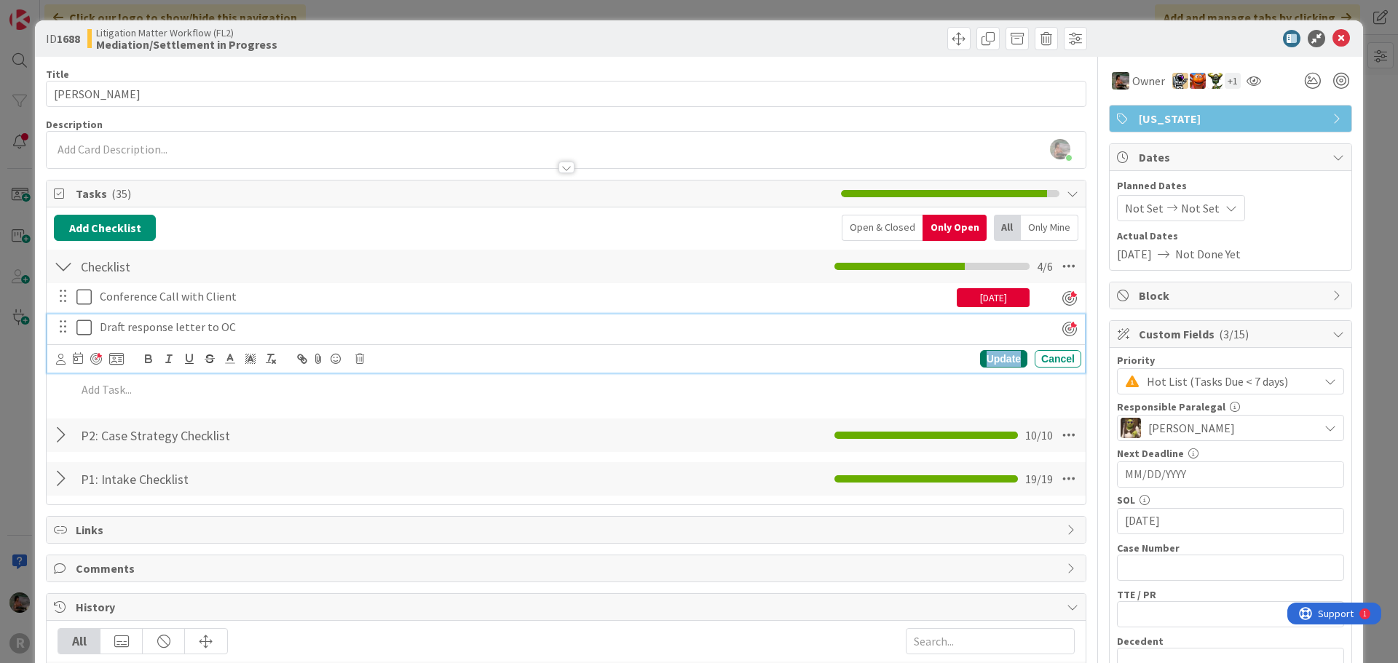
click at [980, 358] on div "Update" at bounding box center [1003, 358] width 47 height 17
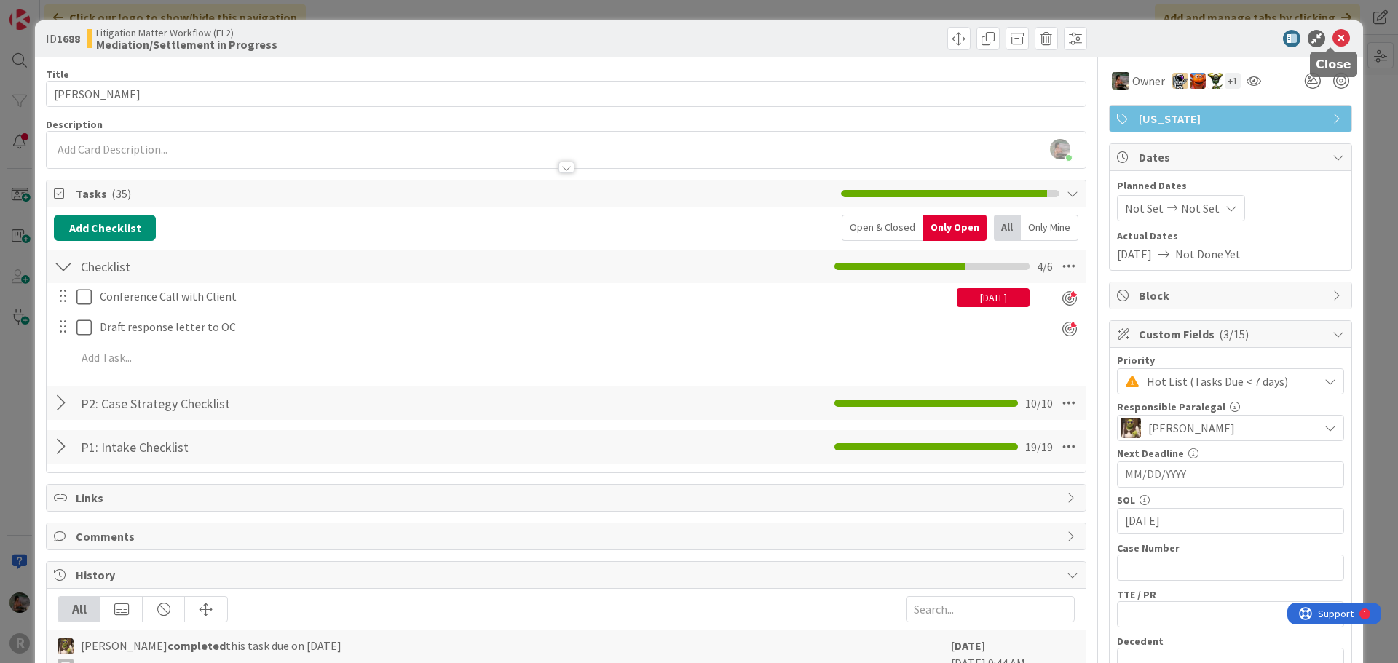
click at [1332, 36] on icon at bounding box center [1340, 38] width 17 height 17
